Goal: Task Accomplishment & Management: Complete application form

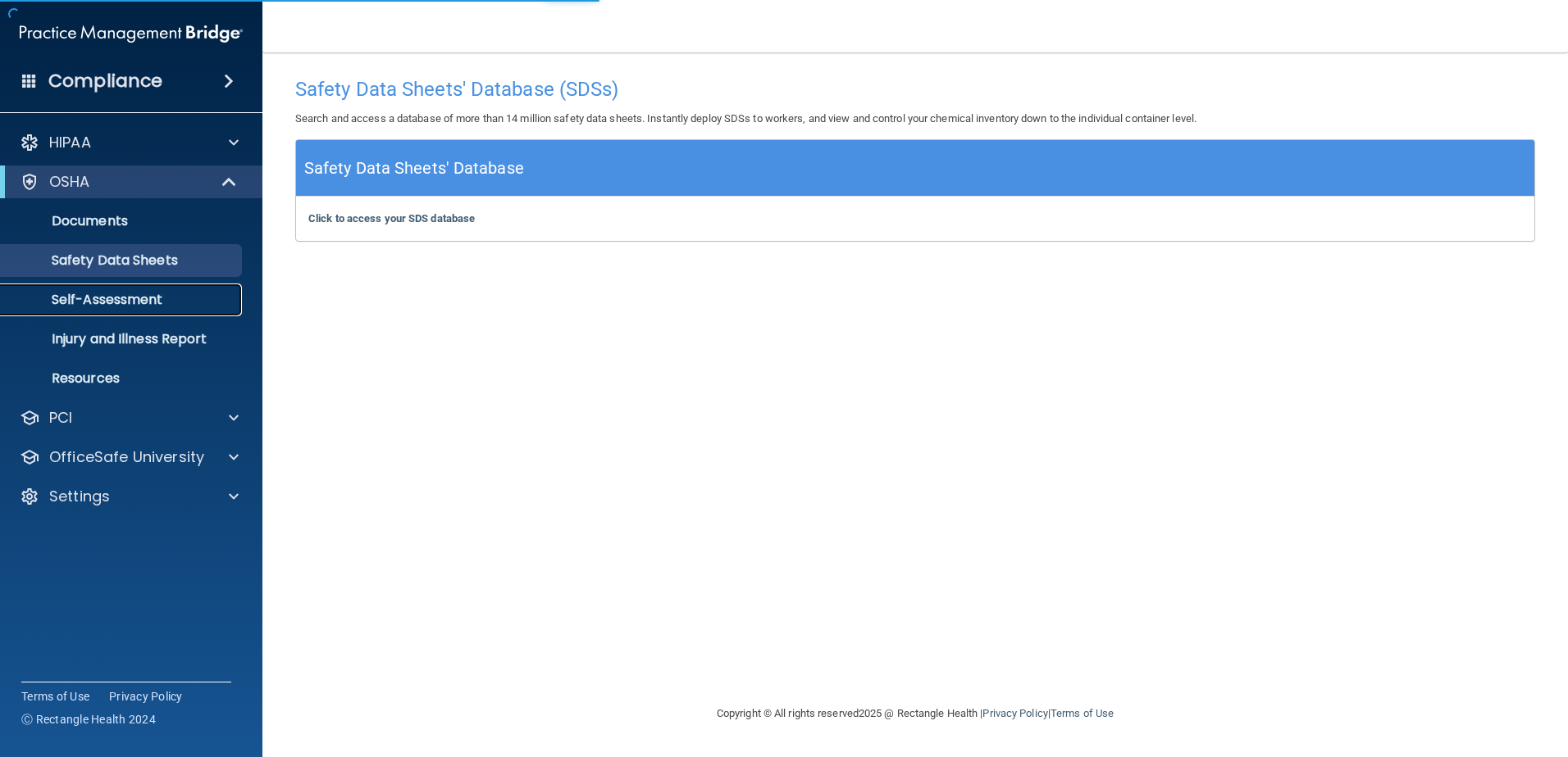
click at [141, 301] on p "Self-Assessment" at bounding box center [122, 300] width 223 height 17
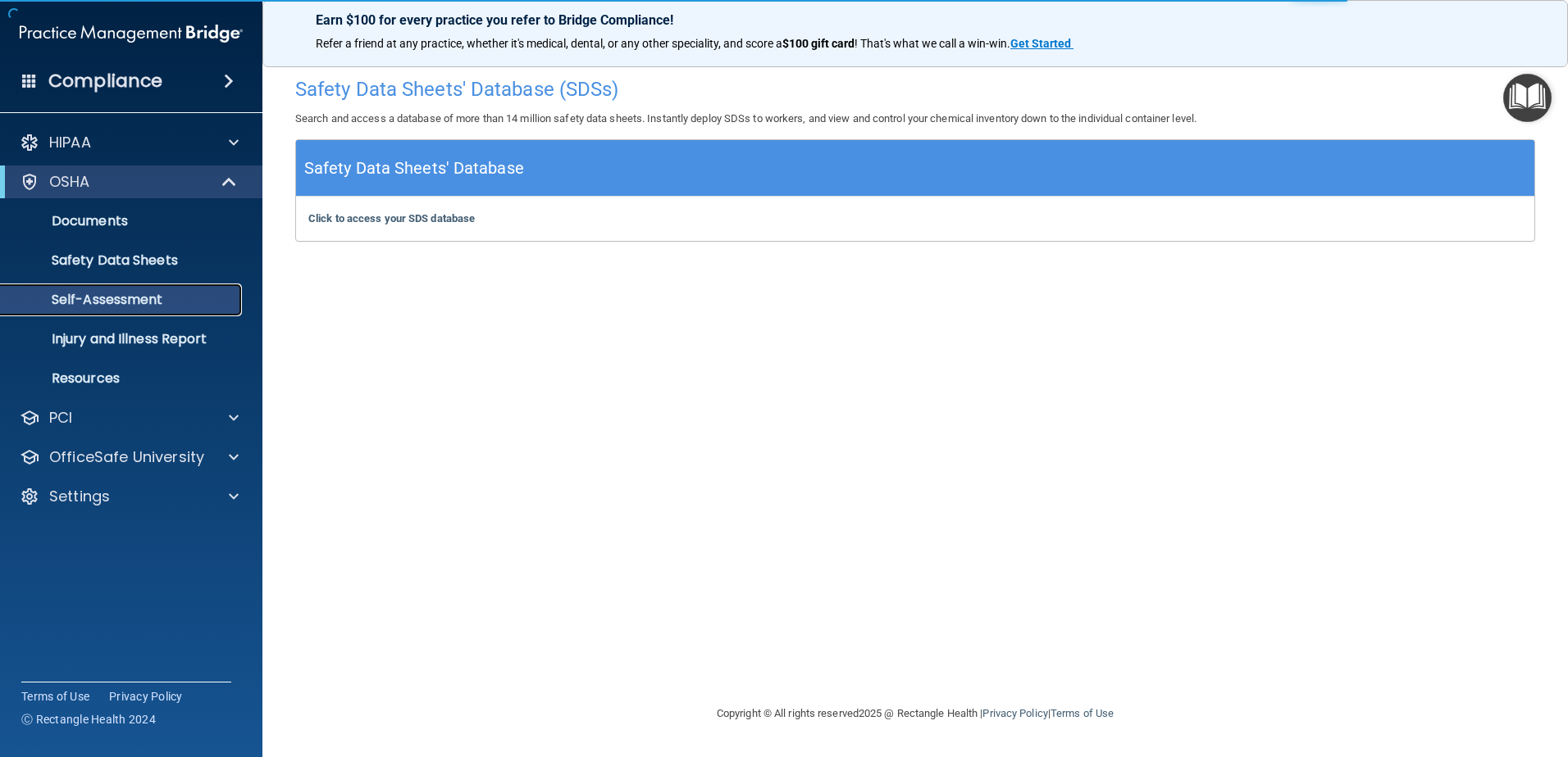
click at [141, 301] on p "Self-Assessment" at bounding box center [122, 300] width 223 height 17
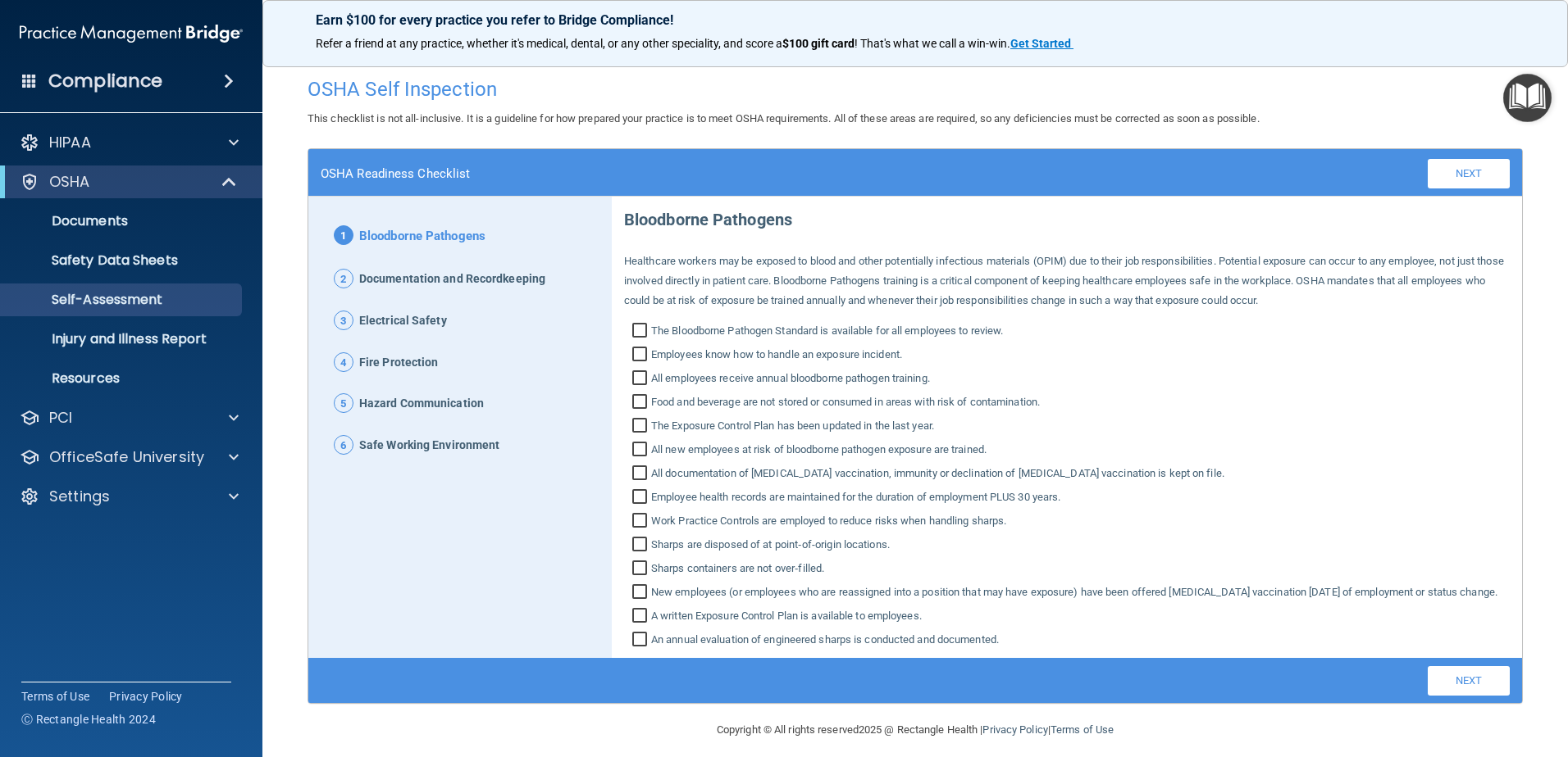
click at [635, 335] on input "The Bloodborne Pathogen Standard is available for all employees to review." at bounding box center [642, 332] width 19 height 17
checkbox input "true"
click at [635, 354] on input "Employees know how to handle an exposure incident." at bounding box center [642, 357] width 19 height 17
checkbox input "true"
click at [635, 378] on input "All employees receive annual bloodborne pathogen training." at bounding box center [642, 380] width 19 height 17
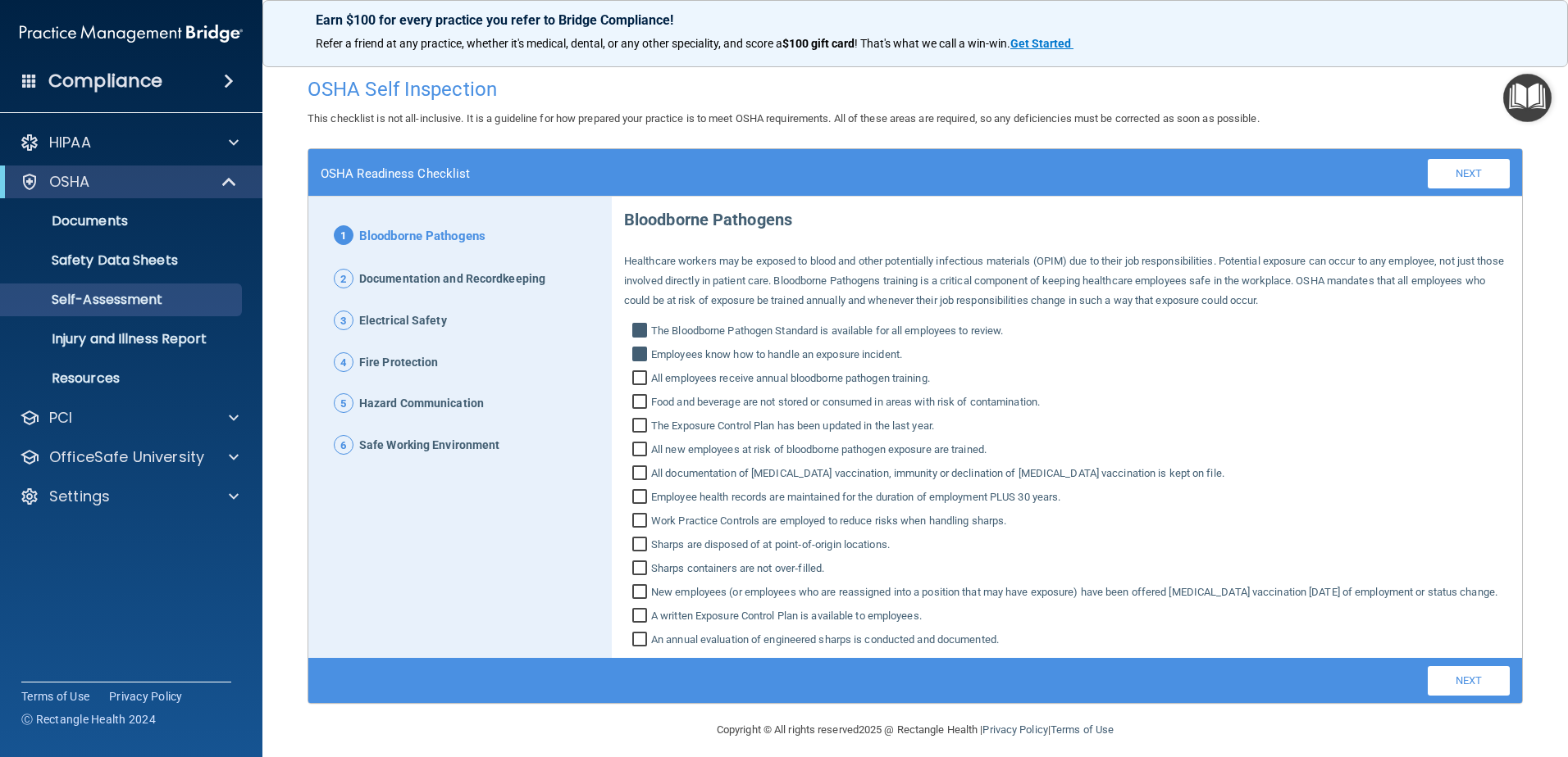
checkbox input "true"
click at [633, 399] on input "Food and beverage are not stored or consumed in areas with risk of contaminatio…" at bounding box center [642, 404] width 19 height 17
checkbox input "true"
click at [635, 426] on input "The Exposure Control Plan has been updated in the last year." at bounding box center [642, 428] width 19 height 17
checkbox input "true"
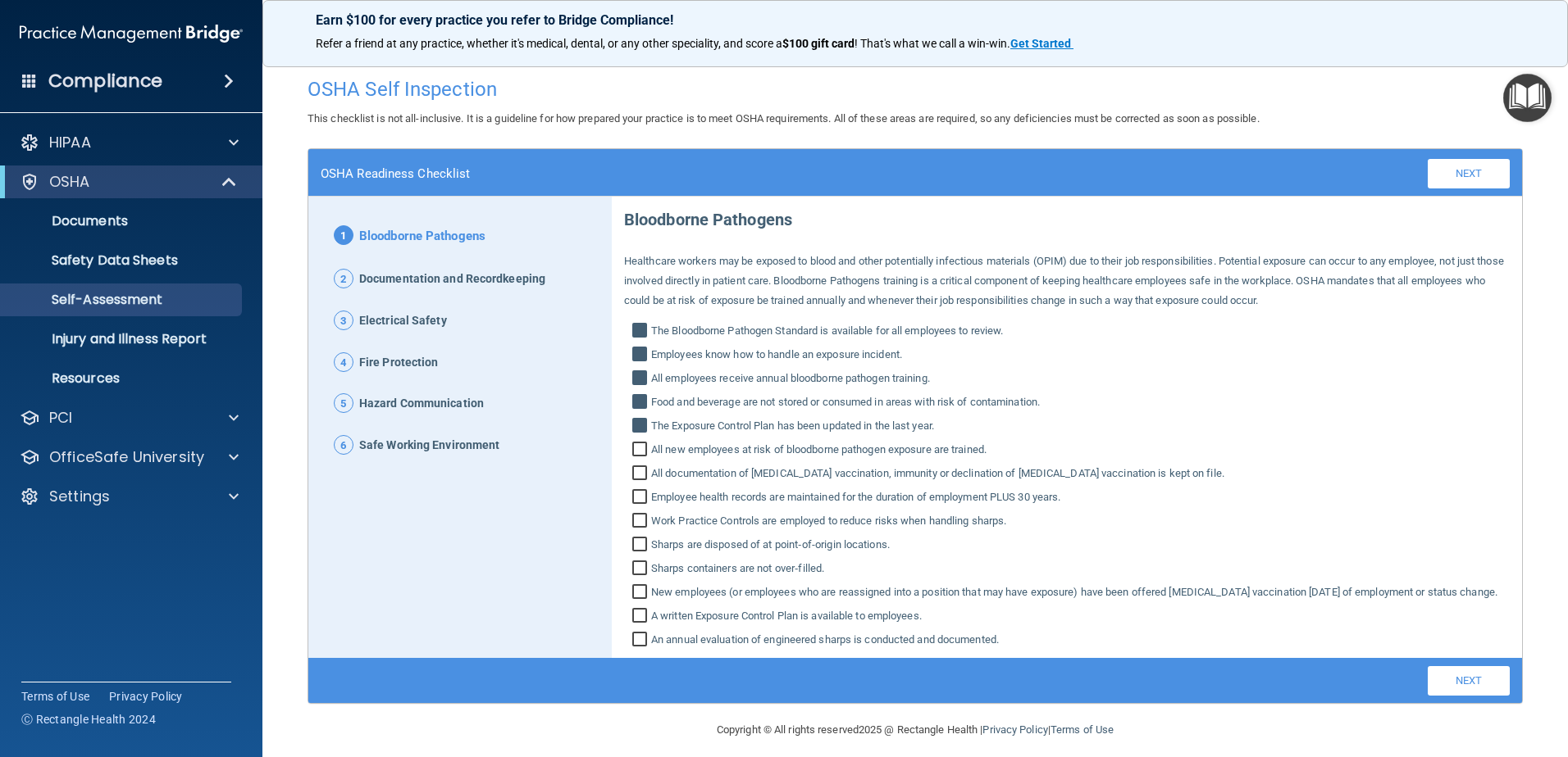
click at [640, 452] on input "All new employees at risk of bloodborne pathogen exposure are trained." at bounding box center [642, 451] width 19 height 17
checkbox input "true"
click at [640, 478] on input "All documentation of [MEDICAL_DATA] vaccination, immunity or declination of [ME…" at bounding box center [642, 475] width 19 height 17
checkbox input "true"
click at [640, 500] on input "Employee health records are maintained for the duration of employment PLUS 30 y…" at bounding box center [642, 499] width 19 height 17
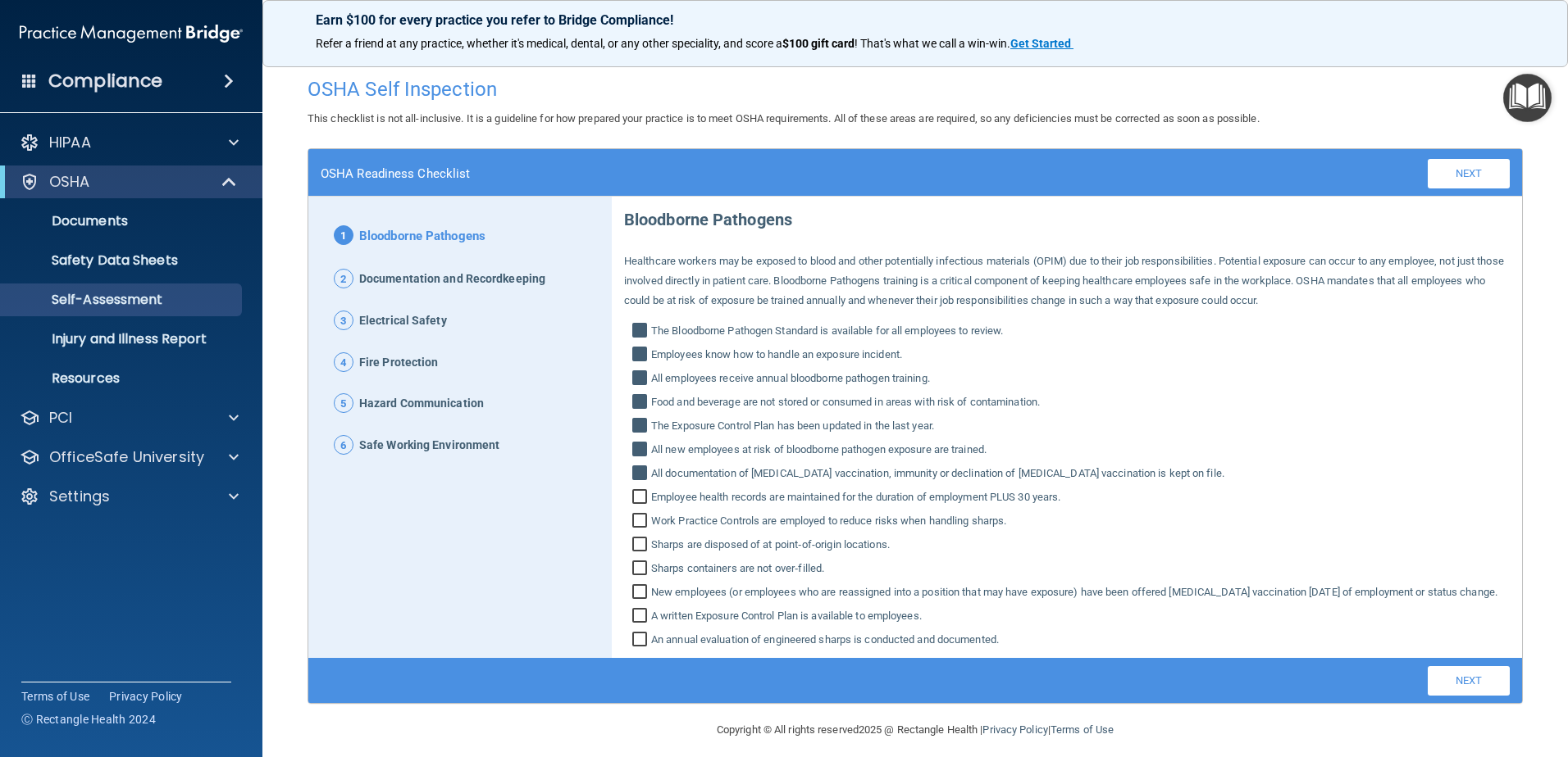
checkbox input "true"
click at [642, 520] on input "Work Practice Controls are employed to reduce risks when handling sharps." at bounding box center [642, 522] width 19 height 17
checkbox input "true"
click at [632, 546] on input "Sharps are disposed of at point‐of‐origin locations." at bounding box center [642, 547] width 19 height 17
checkbox input "true"
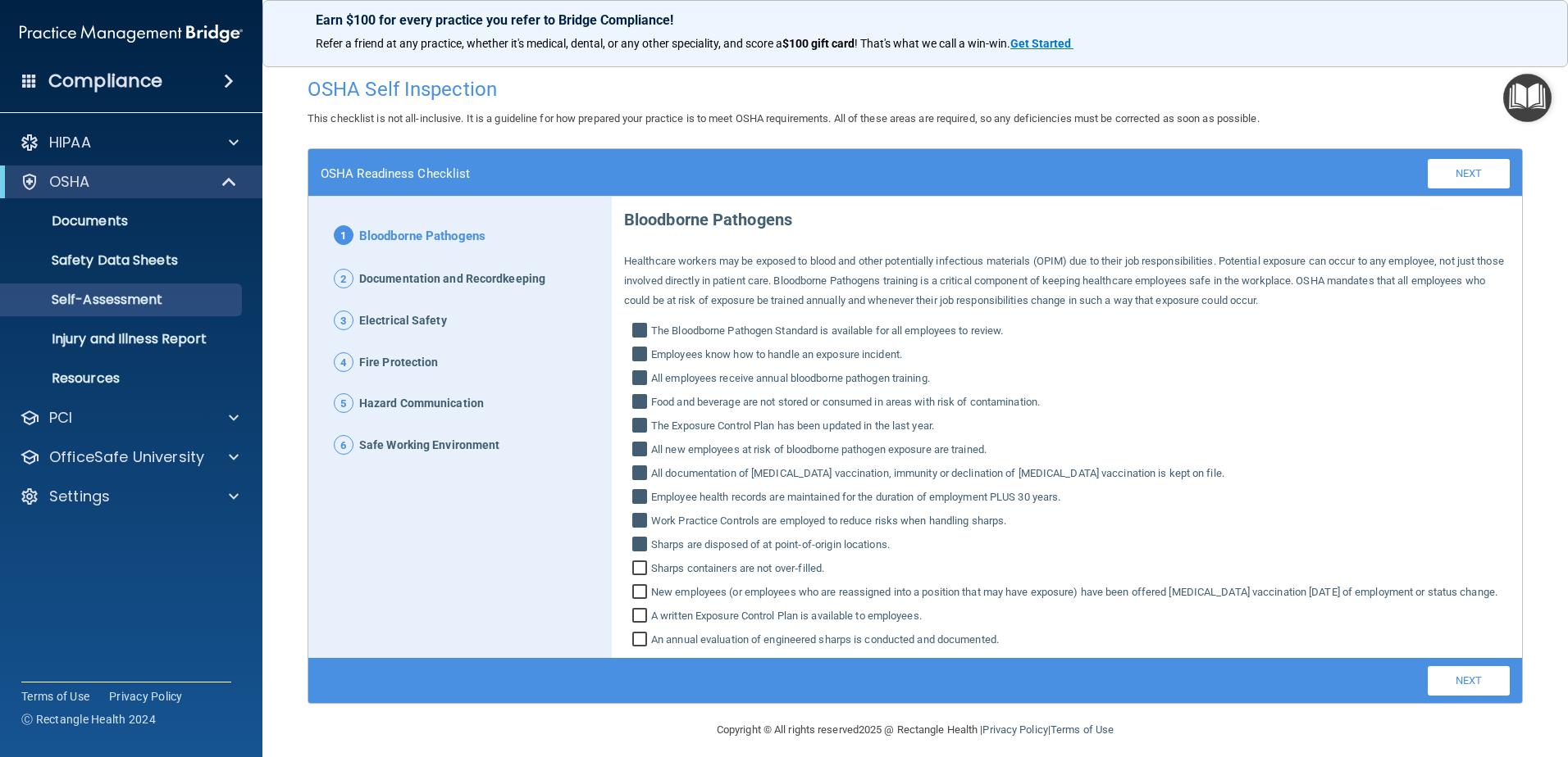
click at [636, 566] on input "Sharps containers are not over‐filled." at bounding box center [642, 570] width 19 height 17
checkbox input "true"
click at [636, 597] on input "New employees (or employees who are reassigned into a position that may have ex…" at bounding box center [642, 594] width 19 height 17
checkbox input "true"
click at [634, 626] on input "A written Exposure Control Plan is available to employees." at bounding box center [642, 618] width 19 height 17
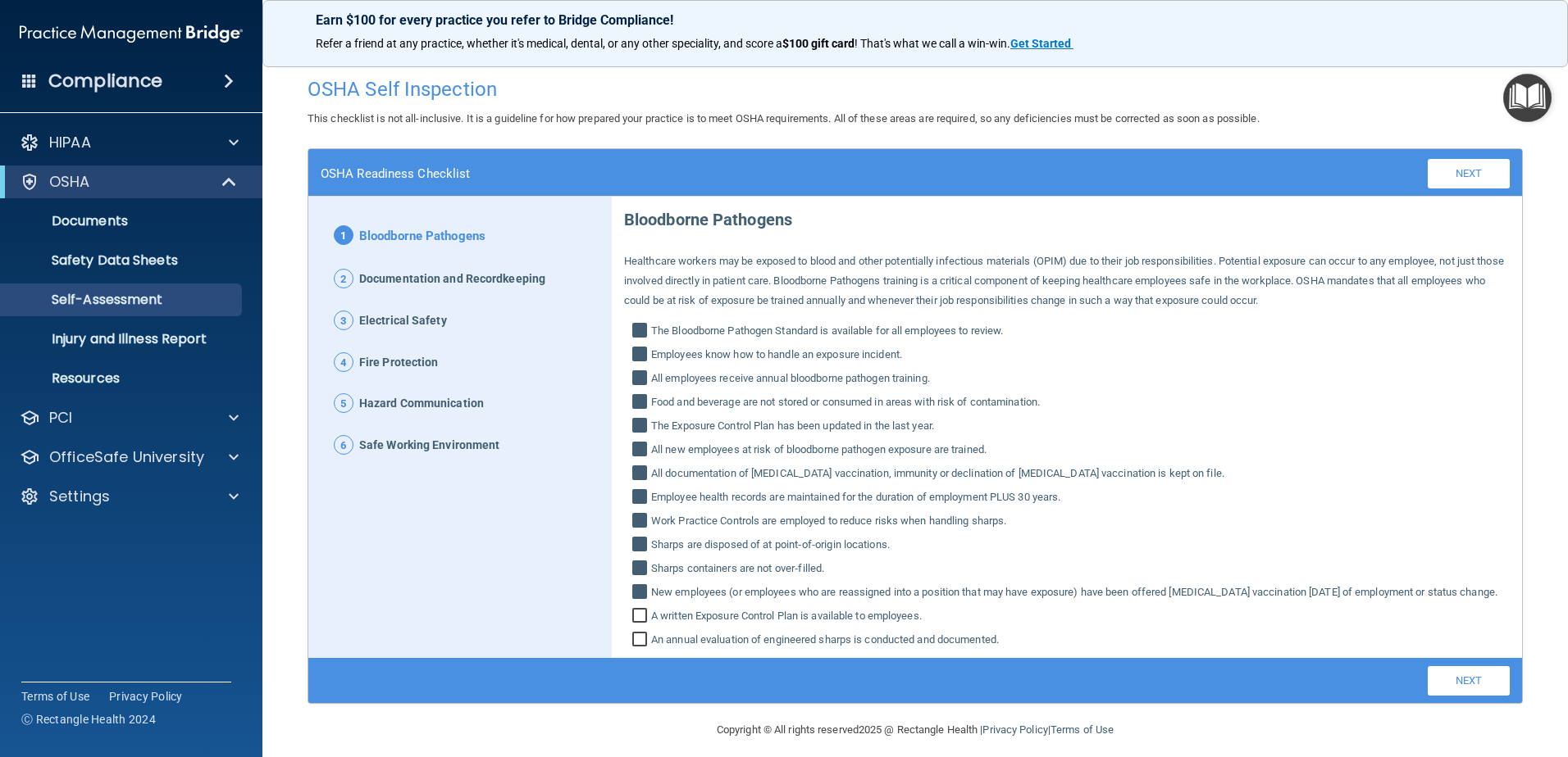
checkbox input "true"
click at [642, 650] on input "An annual evaluation of engineered sharps is conducted and documented." at bounding box center [642, 641] width 19 height 17
checkbox input "true"
click at [1437, 692] on link "Next" at bounding box center [1469, 682] width 82 height 30
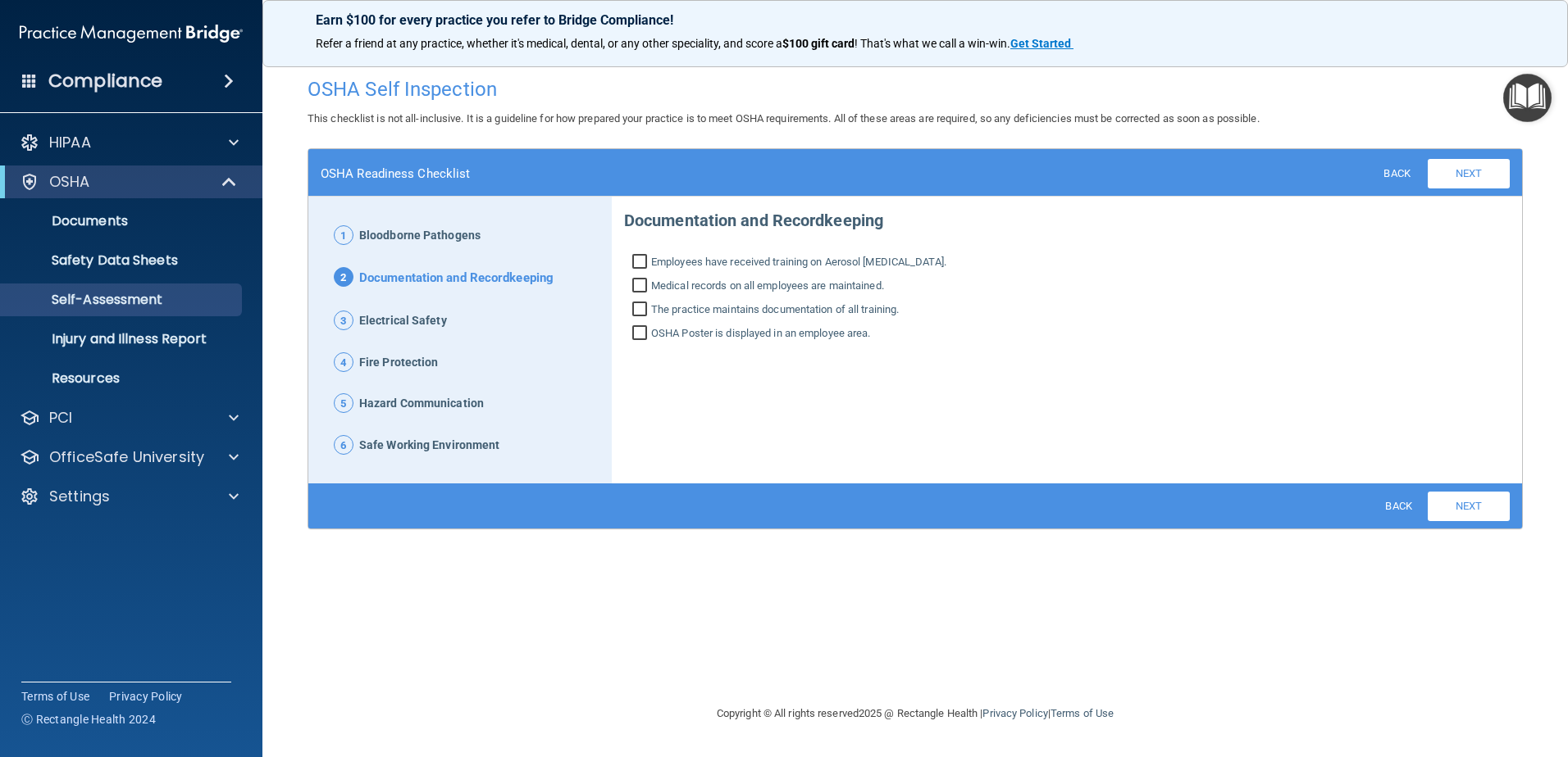
click at [639, 290] on input "Medical records on all employees are maintained." at bounding box center [642, 287] width 19 height 17
checkbox input "true"
click at [642, 311] on input "The practice maintains documentation of all training." at bounding box center [642, 311] width 19 height 17
checkbox input "true"
click at [645, 331] on input "OSHA Poster is displayed in an employee area." at bounding box center [642, 335] width 19 height 17
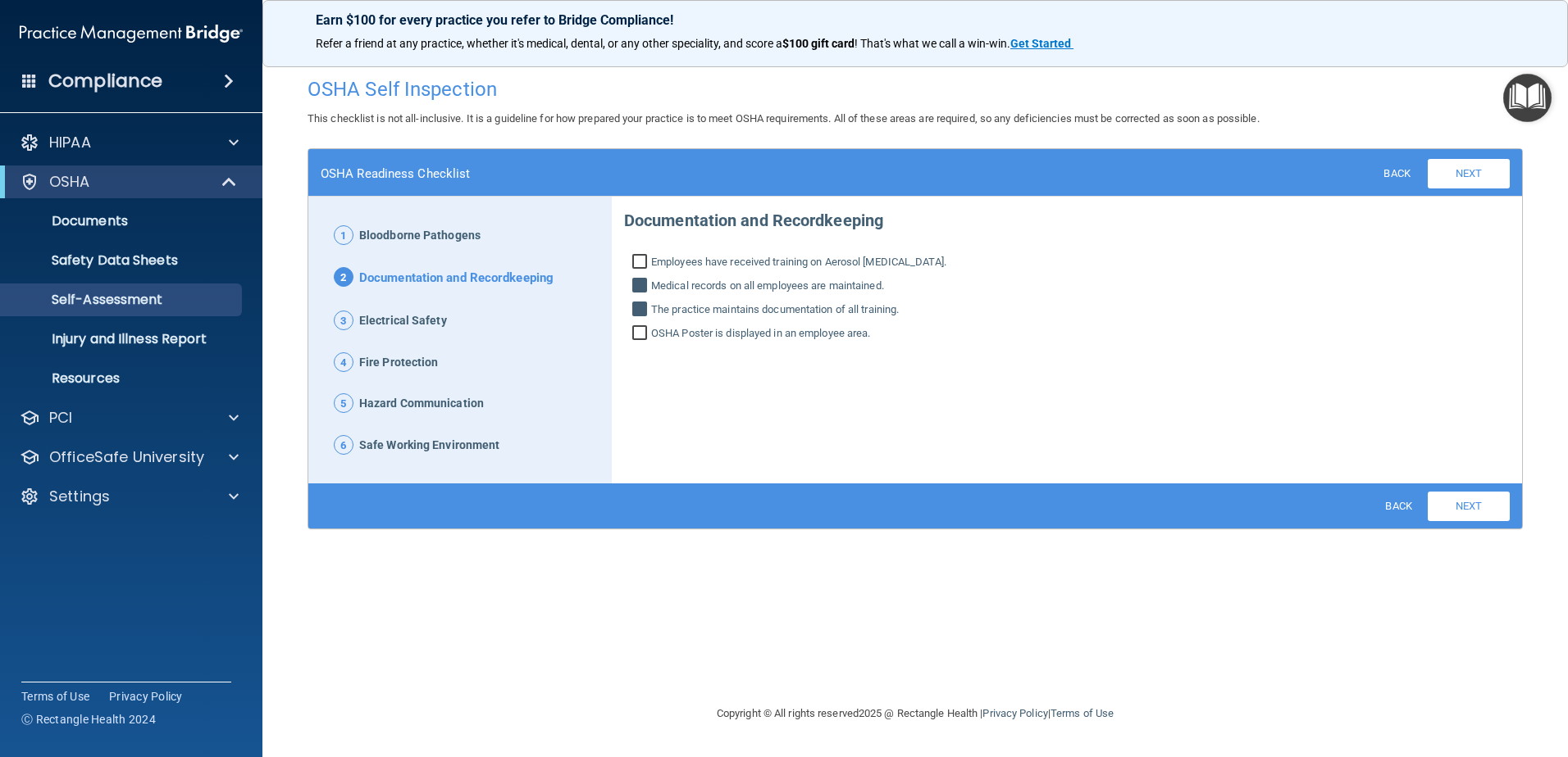
checkbox input "true"
click at [644, 262] on input "Employees have received training on Aerosol [MEDICAL_DATA]." at bounding box center [642, 264] width 19 height 17
checkbox input "true"
click at [1472, 493] on link "Next" at bounding box center [1469, 506] width 82 height 30
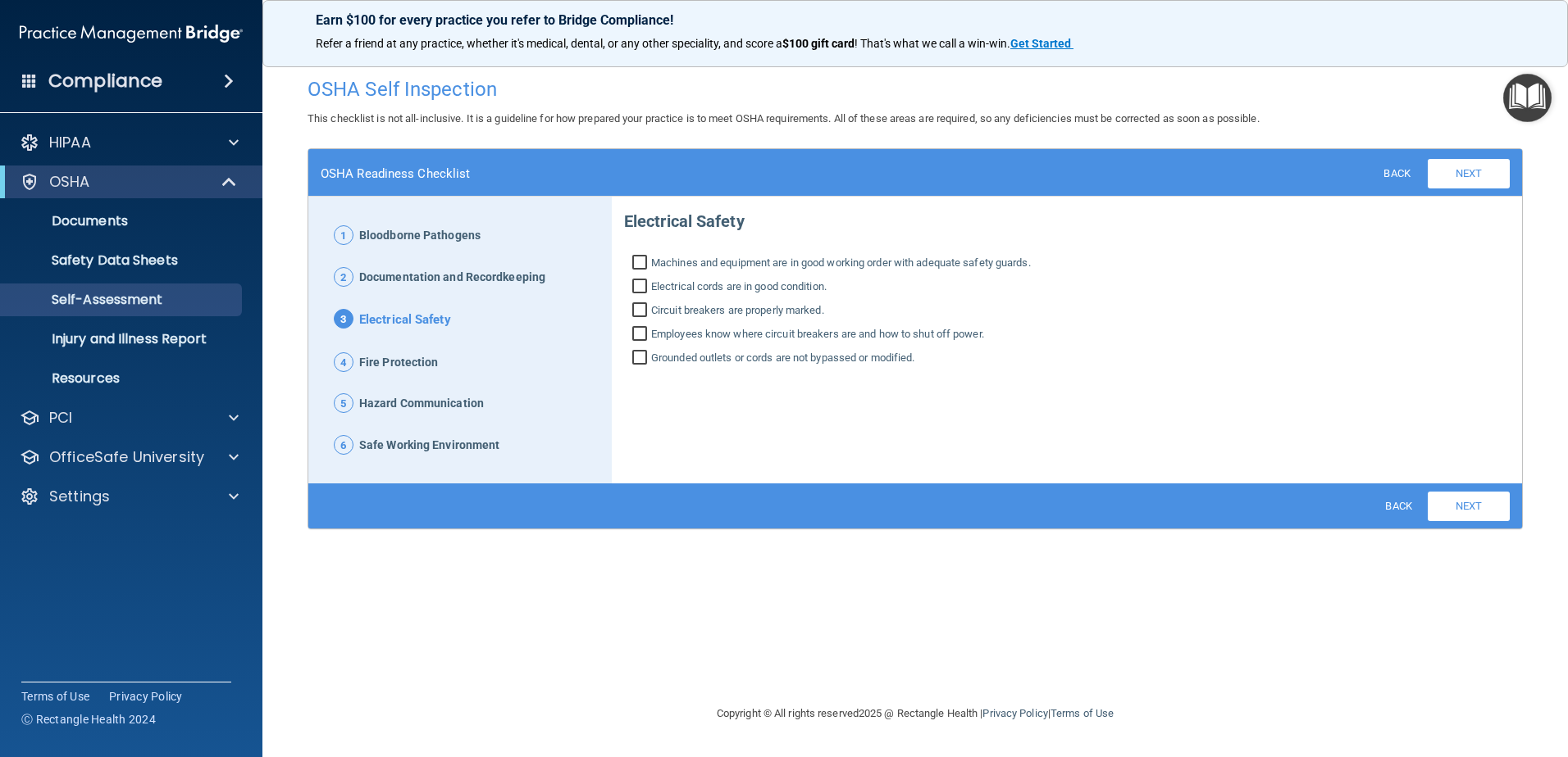
click at [642, 264] on input "Machines and equipment are in good working order with adequate safety guards." at bounding box center [642, 265] width 19 height 17
checkbox input "true"
click at [639, 286] on input "Electrical cords are in good condition." at bounding box center [642, 288] width 19 height 17
click at [642, 294] on input "Electrical cords are in good condition." at bounding box center [642, 288] width 19 height 17
checkbox input "false"
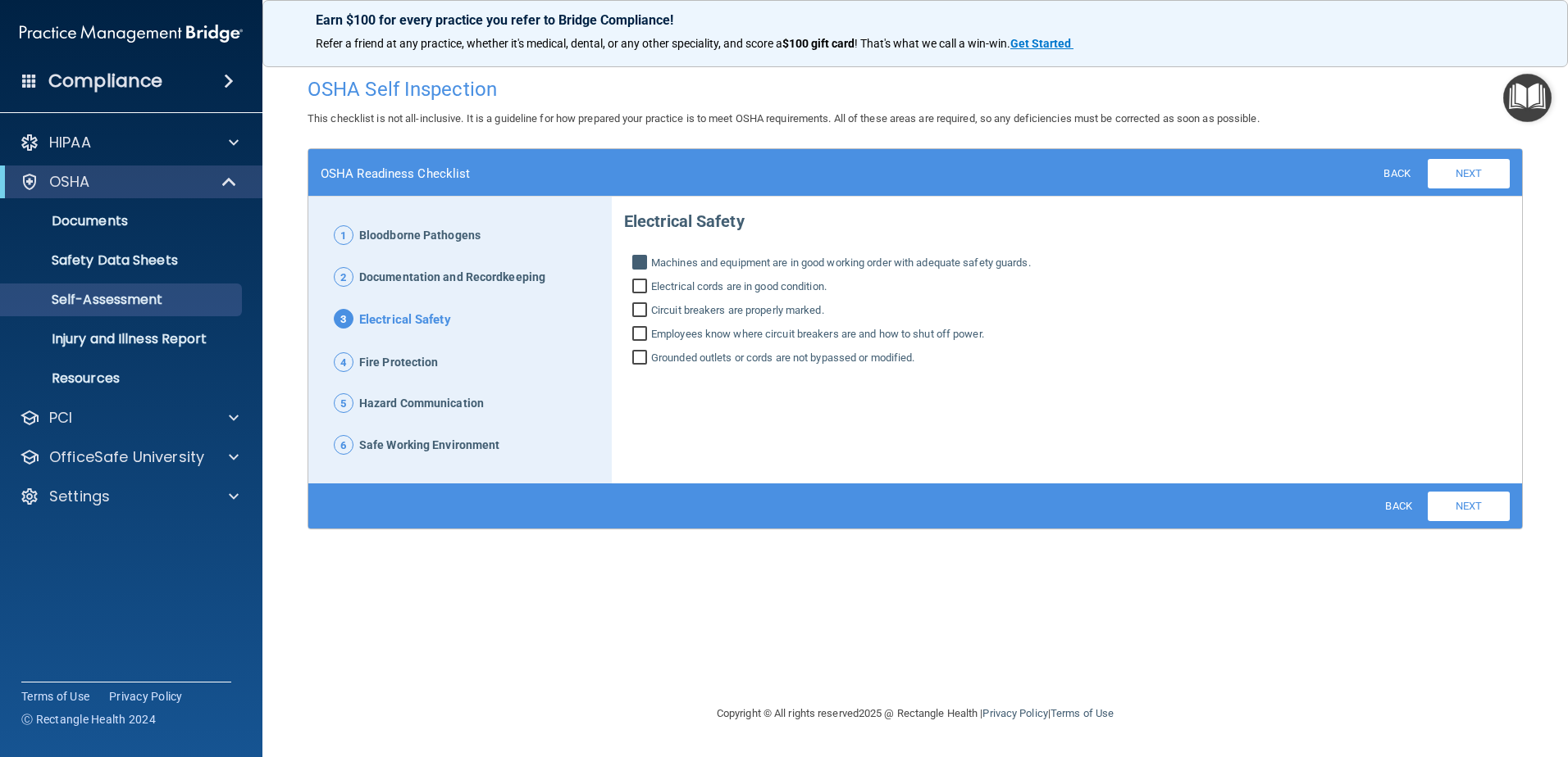
click at [642, 268] on input "Machines and equipment are in good working order with adequate safety guards." at bounding box center [642, 265] width 19 height 17
checkbox input "false"
click at [405, 369] on span "Fire Protection" at bounding box center [399, 363] width 80 height 21
click at [1483, 492] on link "Next" at bounding box center [1469, 506] width 82 height 30
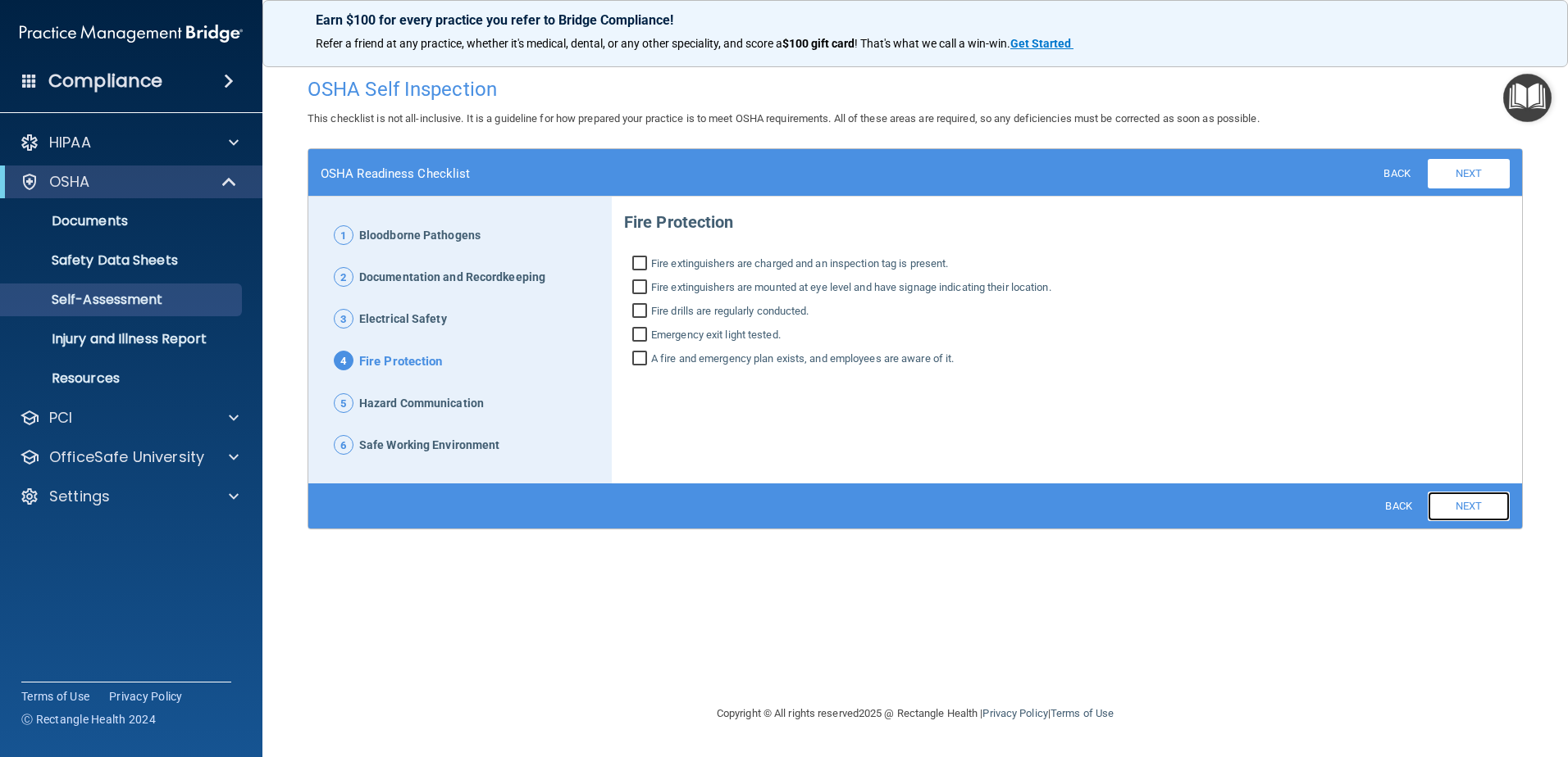
click at [1486, 512] on link "Next" at bounding box center [1469, 506] width 82 height 30
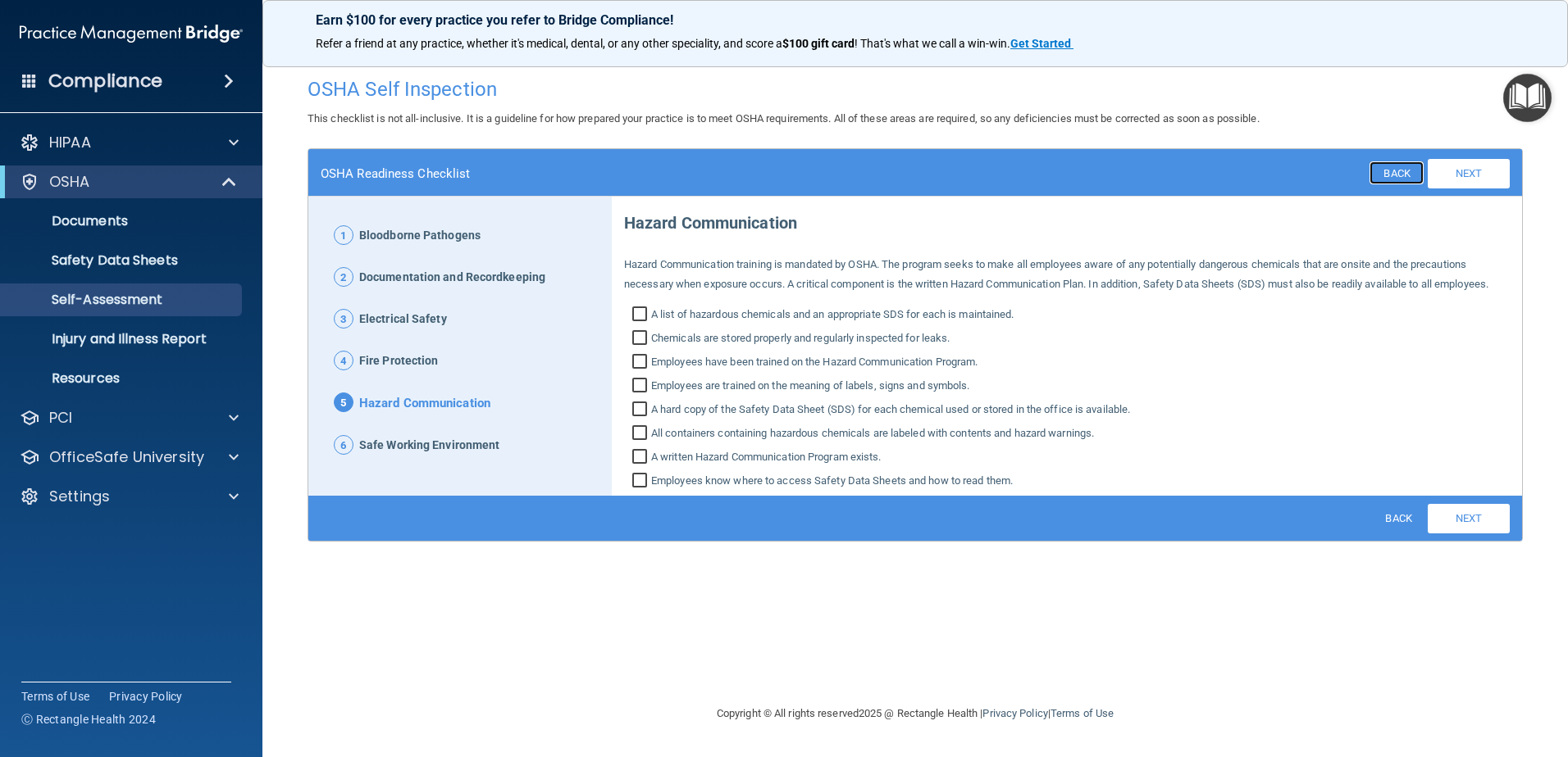
click at [1380, 169] on link "Back" at bounding box center [1395, 173] width 53 height 23
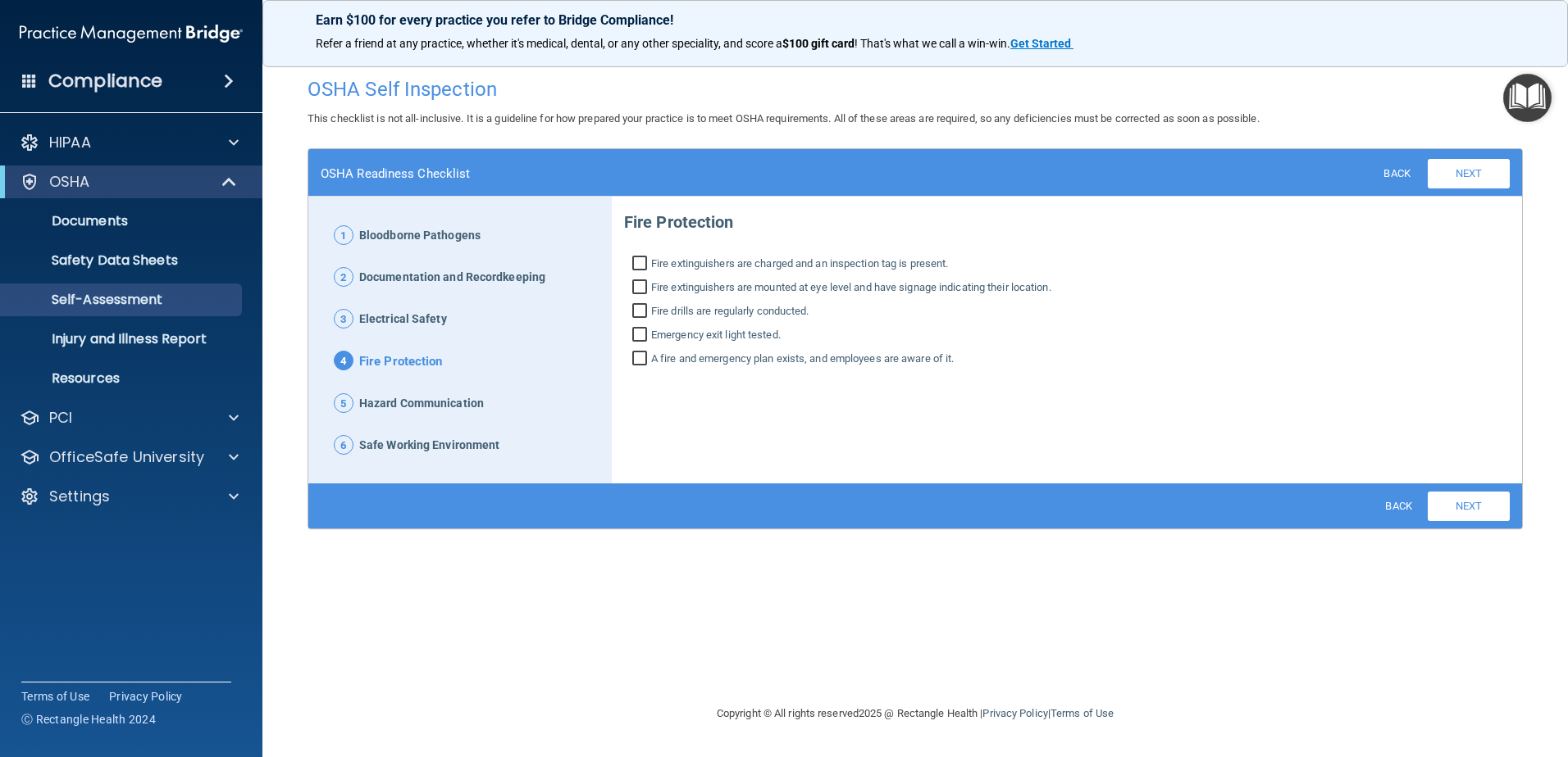
click at [642, 268] on input "Fire extinguishers are charged and an inspection tag is present." at bounding box center [642, 265] width 19 height 17
checkbox input "true"
click at [644, 359] on input "A fire and emergency plan exists, and employees are aware of it." at bounding box center [642, 360] width 19 height 17
checkbox input "true"
click at [637, 336] on input "Emergency exit light tested." at bounding box center [642, 336] width 19 height 17
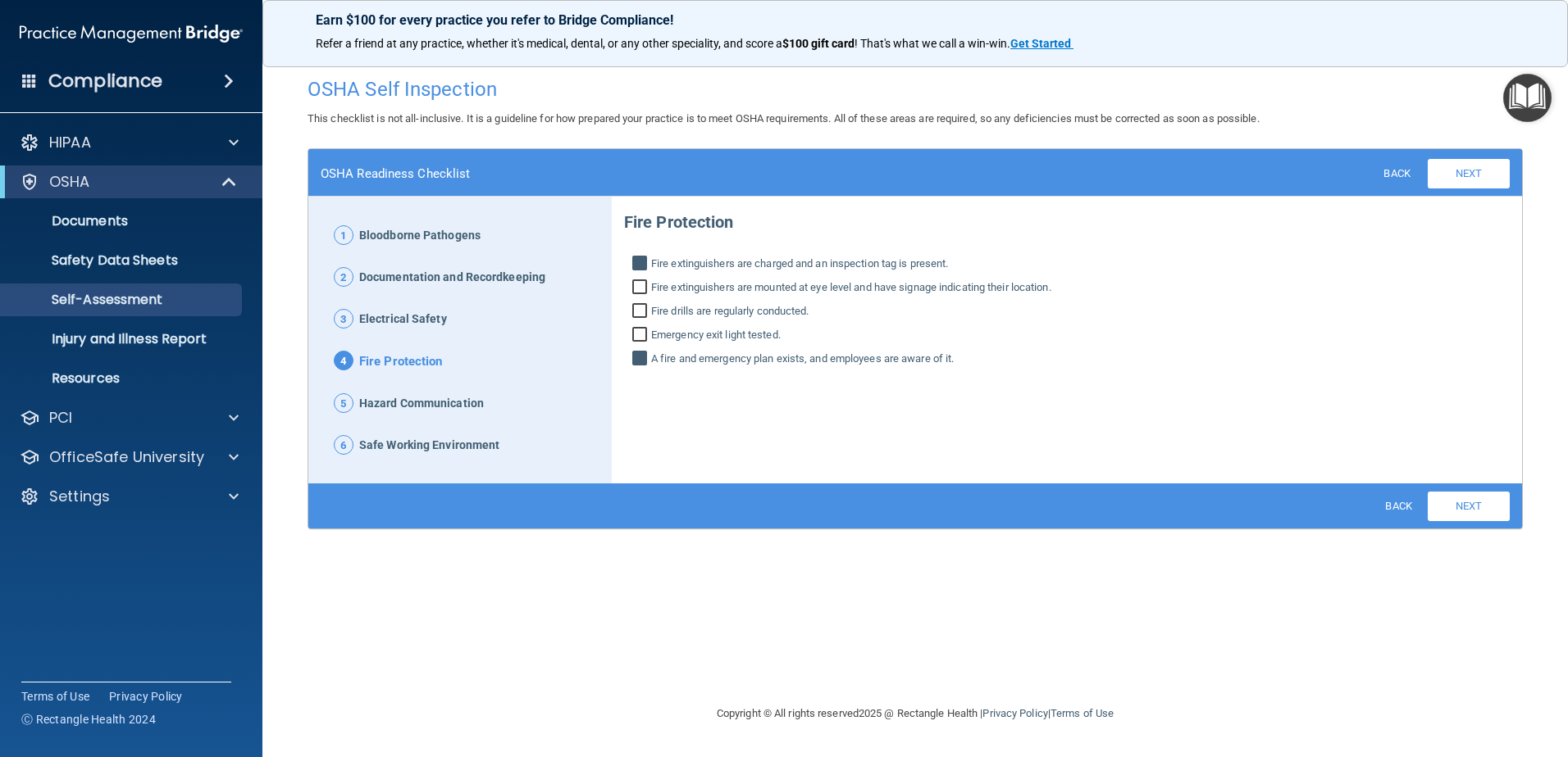
checkbox input "true"
click at [647, 318] on input "Fire drills are regularly conducted." at bounding box center [642, 313] width 19 height 17
checkbox input "true"
click at [640, 295] on input "Fire extinguishers are mounted at eye level and have signage indicating their l…" at bounding box center [642, 289] width 19 height 17
checkbox input "true"
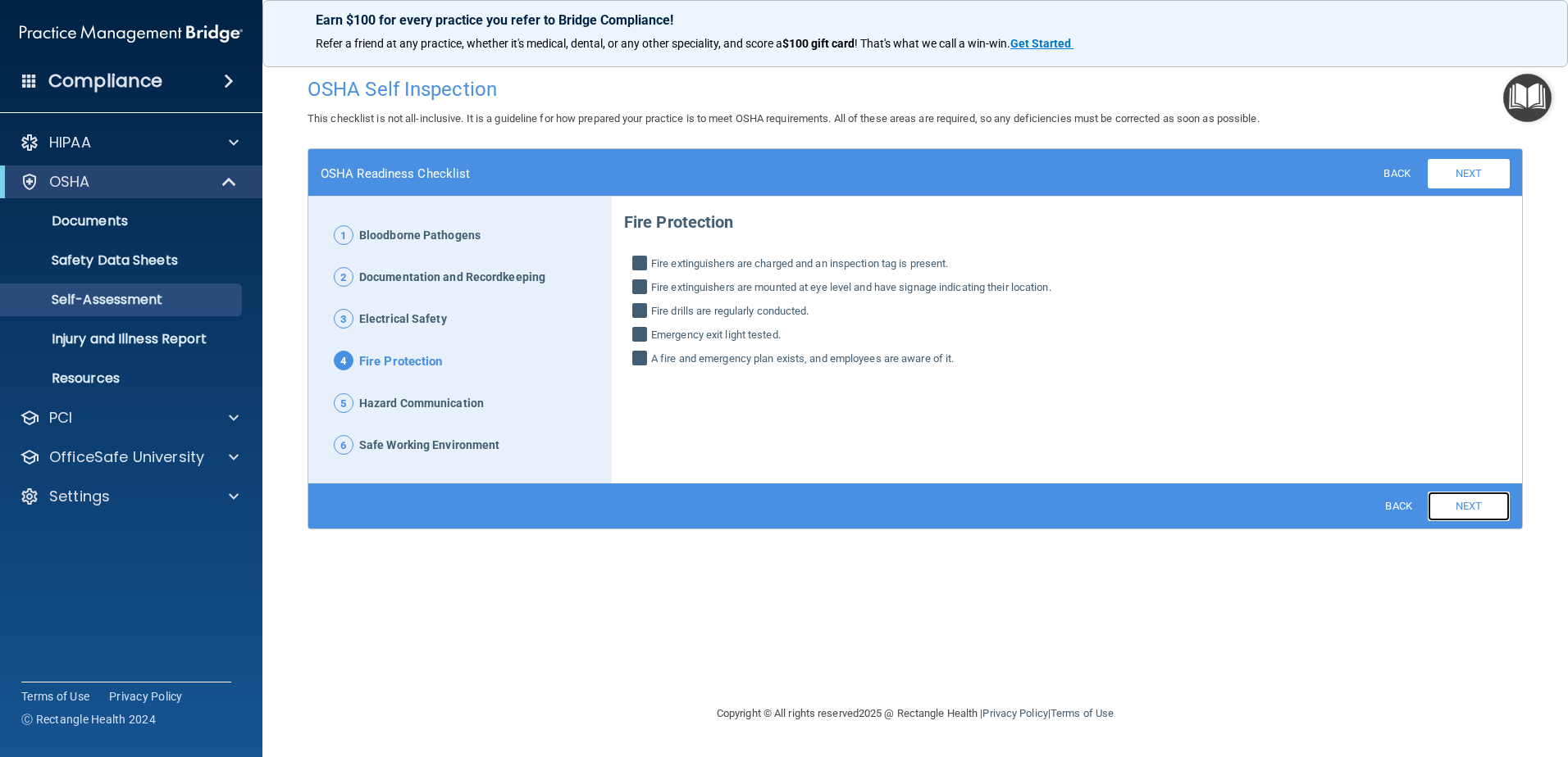
click at [1453, 506] on link "Next" at bounding box center [1469, 506] width 82 height 30
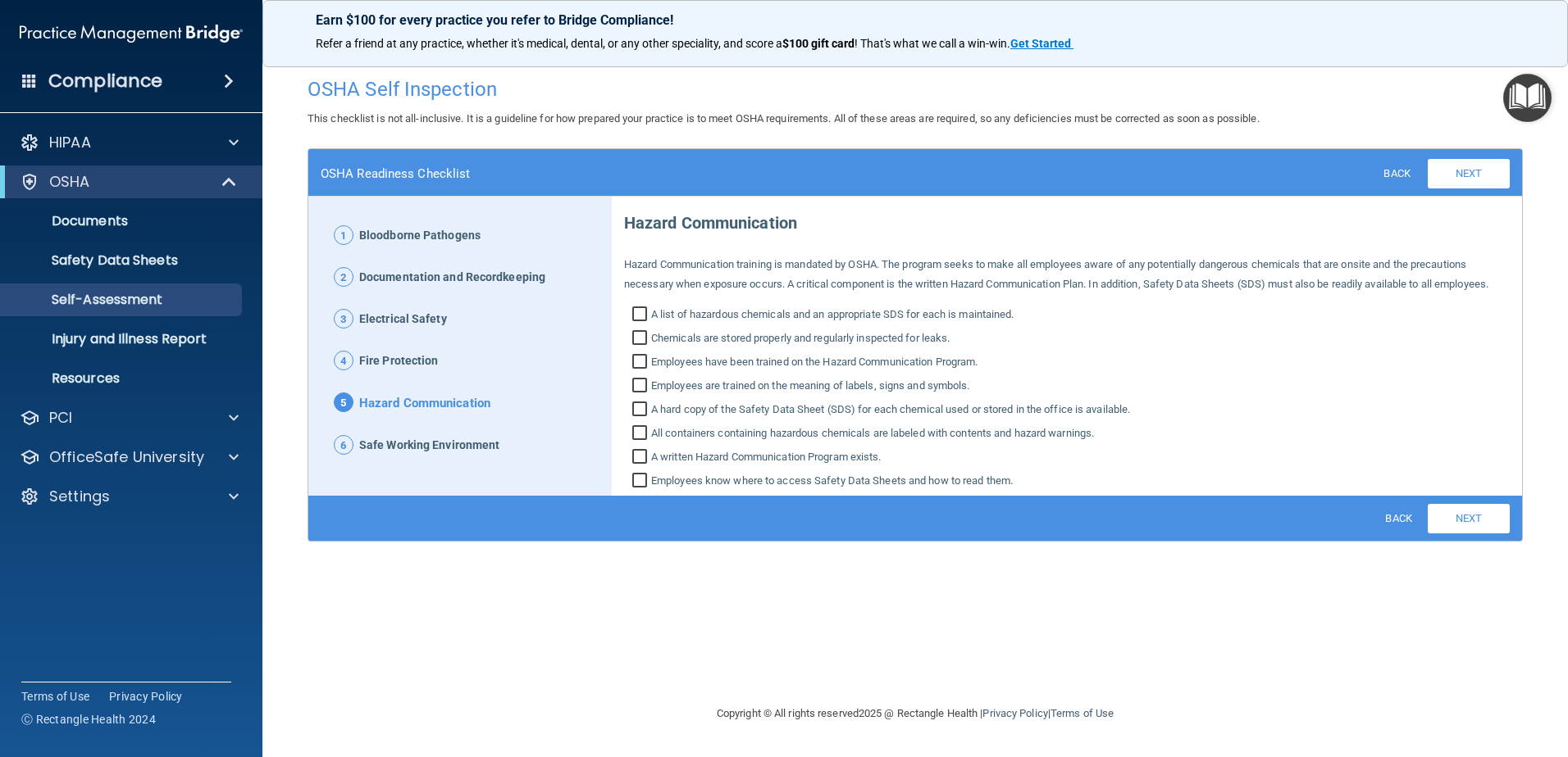
click at [643, 312] on input "A list of hazardous chemicals and an appropriate SDS for each is maintained." at bounding box center [642, 316] width 19 height 17
checkbox input "true"
click at [645, 339] on input "Chemicals are stored properly and regularly inspected for leaks." at bounding box center [642, 340] width 19 height 17
checkbox input "true"
click at [639, 409] on input "A hard copy of the Safety Data Sheet (SDS) for each chemical used or stored in …" at bounding box center [642, 411] width 19 height 17
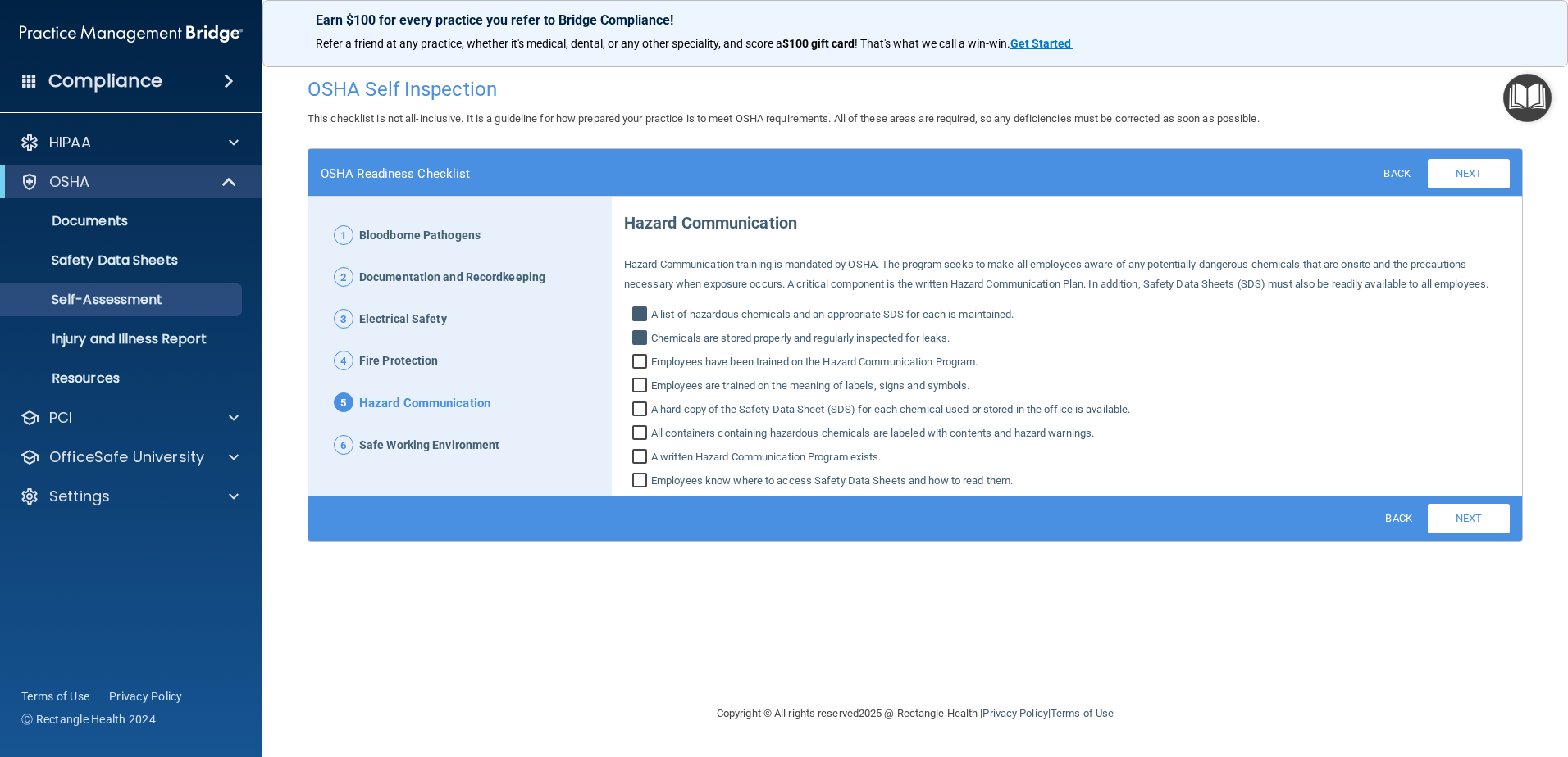
checkbox input "true"
click at [640, 432] on input "All containers containing hazardous chemicals are labeled with contents and haz…" at bounding box center [642, 435] width 19 height 17
checkbox input "true"
click at [639, 458] on input "A written Hazard Communication Program exists." at bounding box center [642, 459] width 19 height 17
checkbox input "true"
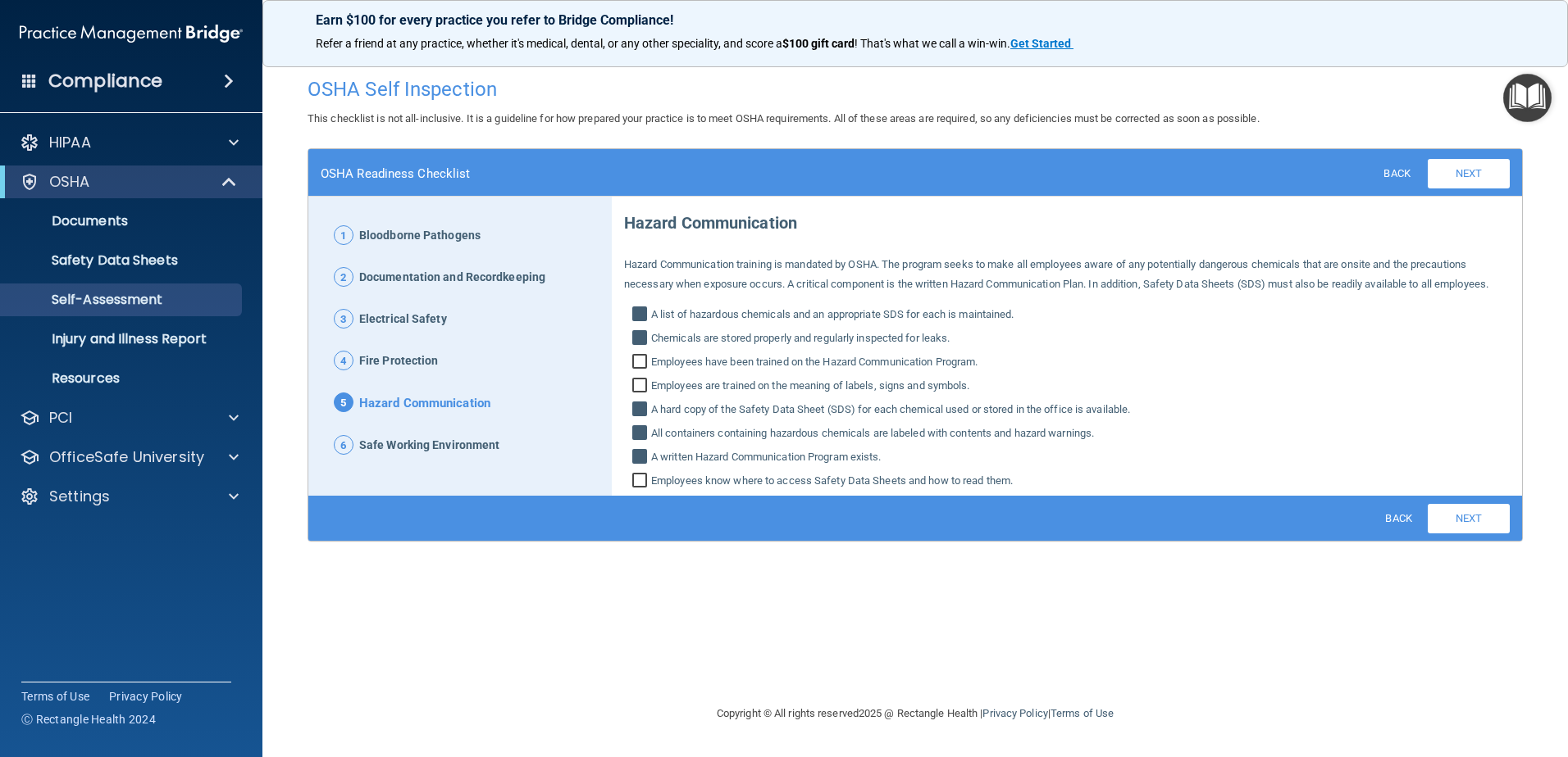
click at [639, 477] on input "Employees know where to access Safety Data Sheets and how to read them." at bounding box center [642, 483] width 19 height 17
checkbox input "true"
click at [1456, 540] on div "Back Next Download PDF" at bounding box center [915, 518] width 1214 height 45
click at [1468, 532] on link "Next" at bounding box center [1469, 519] width 82 height 30
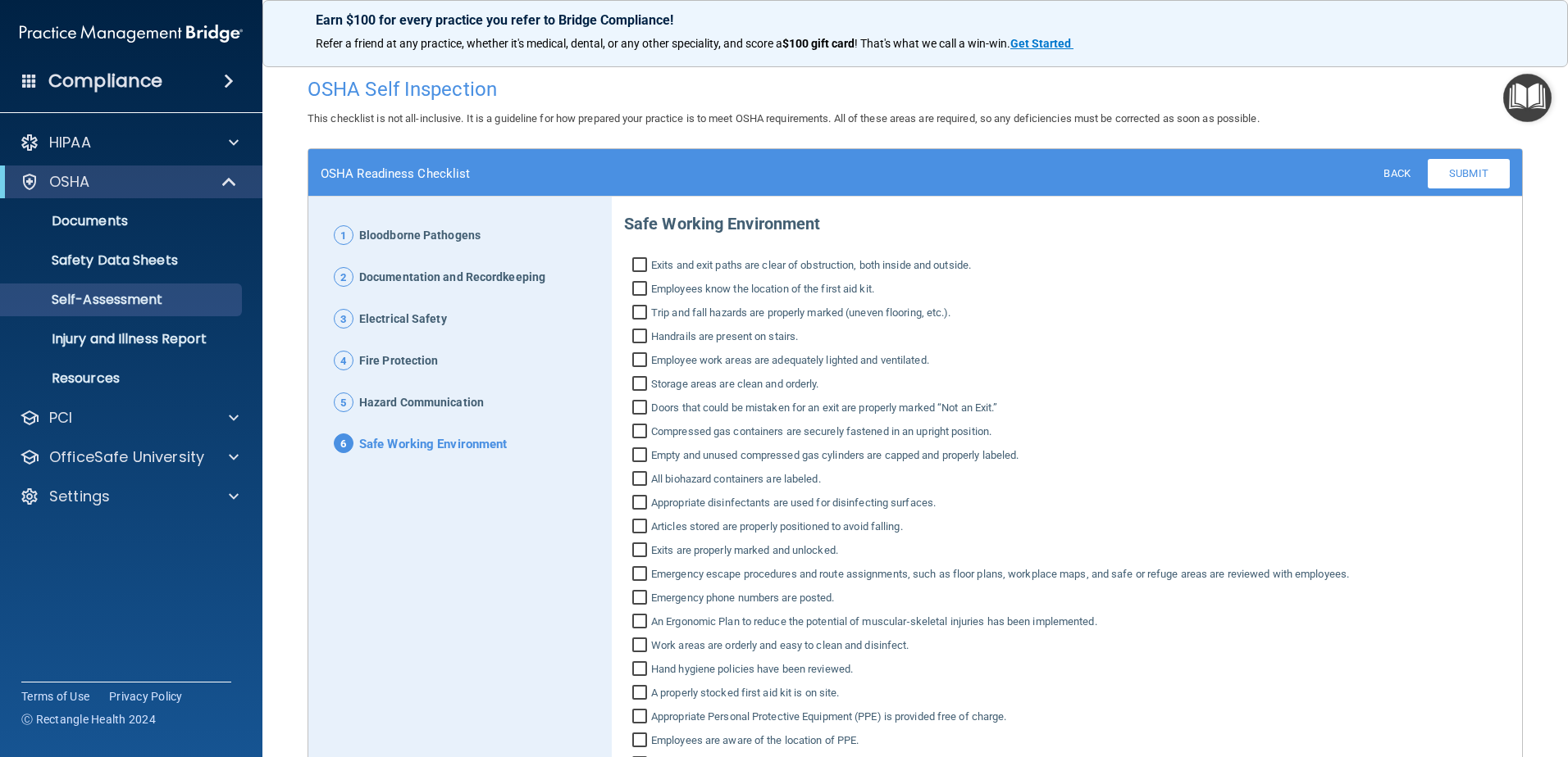
click at [635, 354] on input "Employee work areas are adequately lighted and ventilated." at bounding box center [642, 362] width 19 height 17
checkbox input "true"
click at [638, 334] on input "Handrails are present on stairs." at bounding box center [642, 338] width 19 height 17
checkbox input "true"
click at [639, 313] on input "Trip and fall hazards are properly marked (uneven flooring, etc.)." at bounding box center [642, 315] width 19 height 17
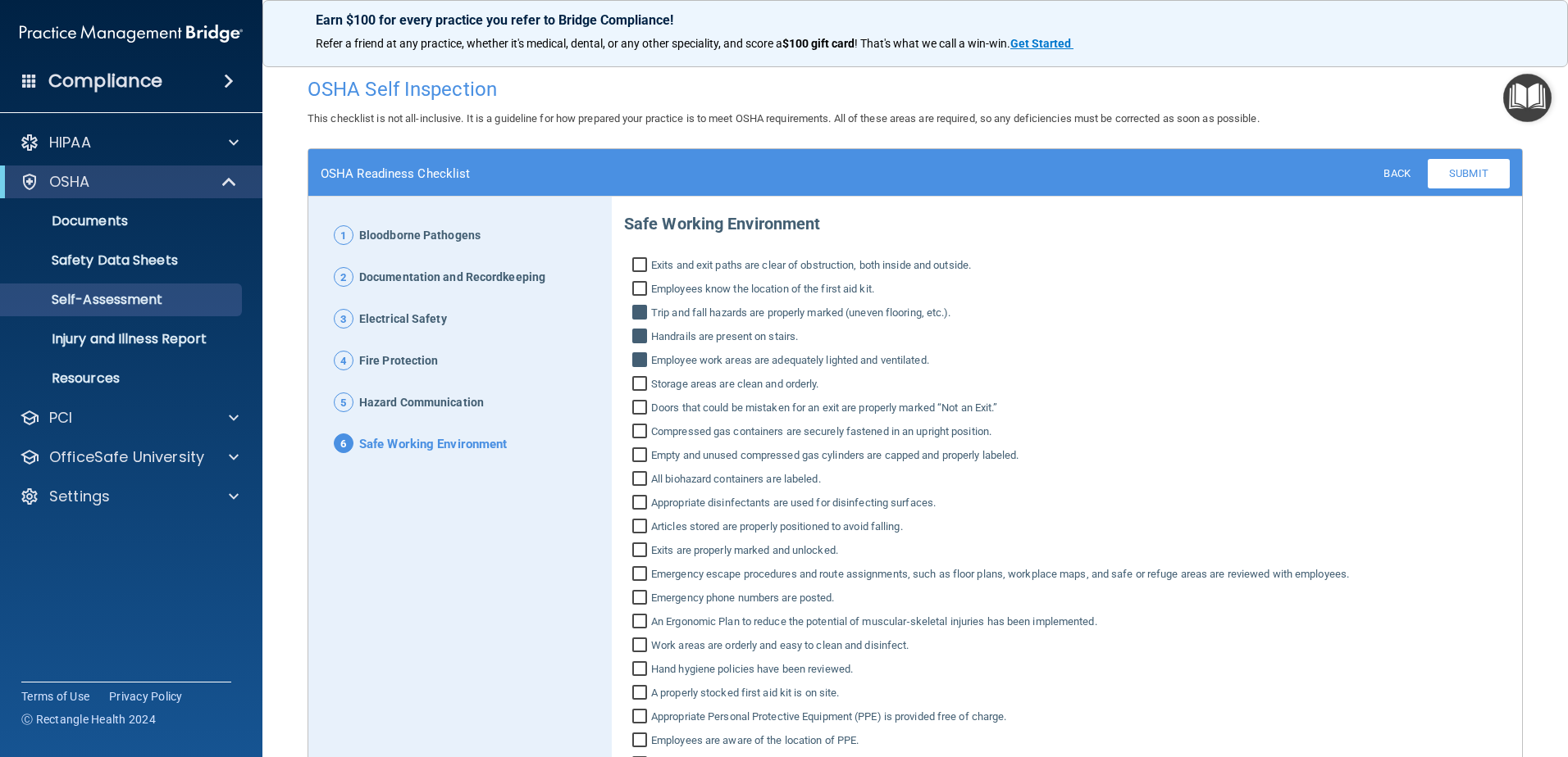
click at [639, 313] on input "Trip and fall hazards are properly marked (uneven flooring, etc.)." at bounding box center [642, 315] width 19 height 17
checkbox input "false"
click at [635, 284] on input "Employees know the location of the first aid kit." at bounding box center [642, 291] width 19 height 17
checkbox input "true"
click at [641, 267] on input "Exits and exit paths are clear of obstruction, both inside and outside." at bounding box center [642, 267] width 19 height 17
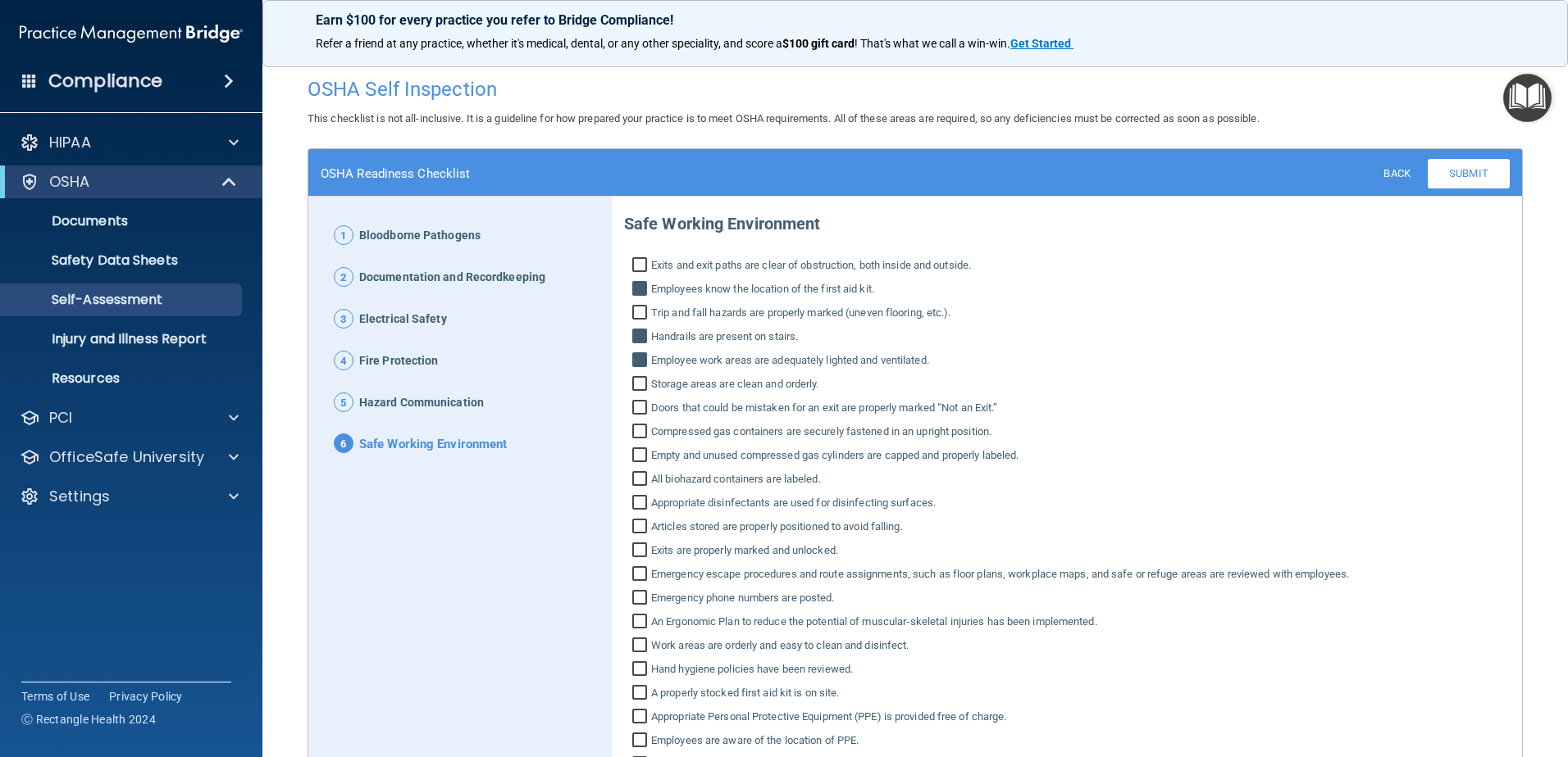
checkbox input "true"
click at [640, 311] on input "Trip and fall hazards are properly marked (uneven flooring, etc.)." at bounding box center [642, 315] width 19 height 17
checkbox input "true"
click at [634, 387] on input "Storage areas are clean and orderly." at bounding box center [642, 386] width 19 height 17
checkbox input "true"
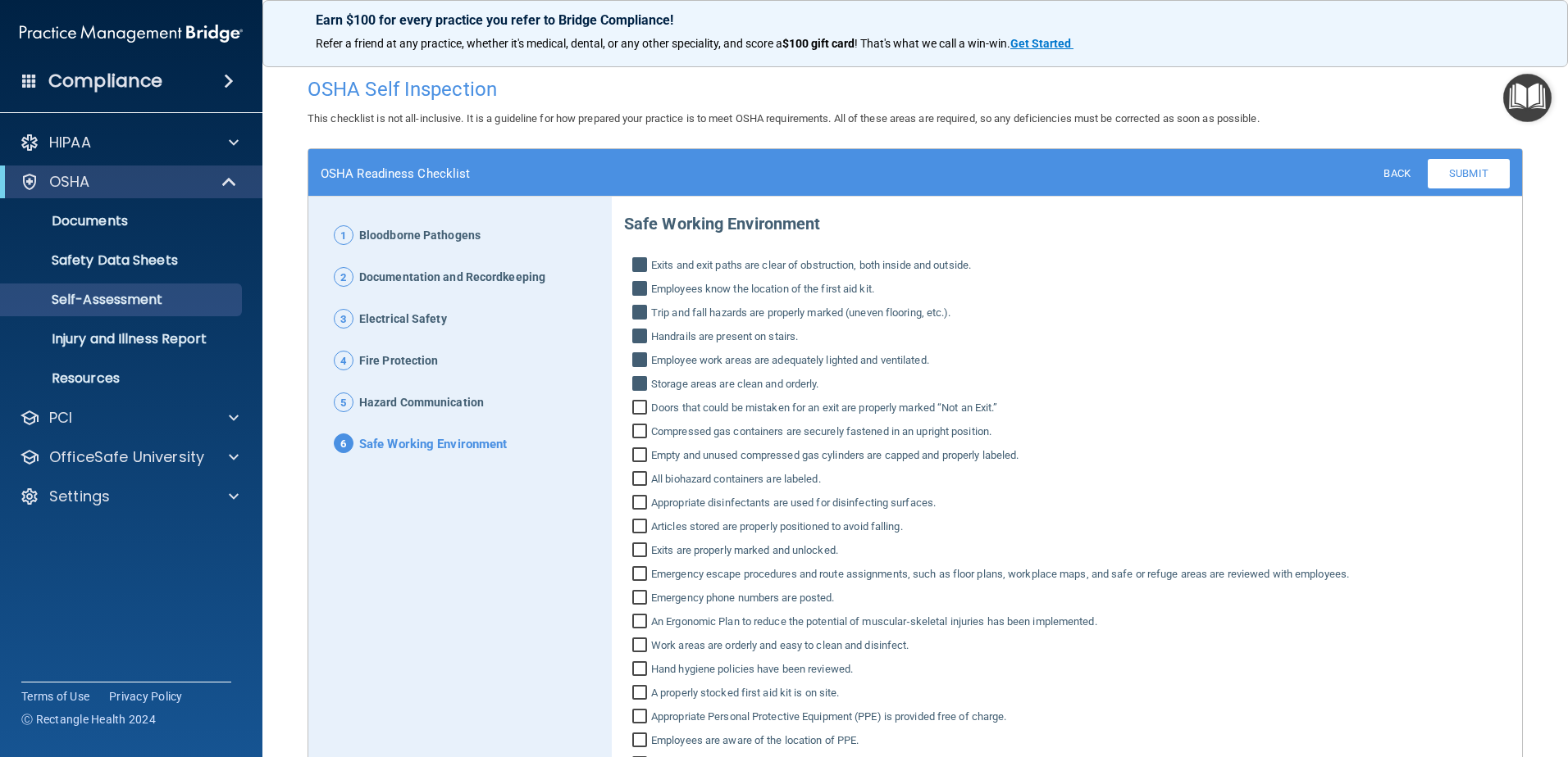
click at [635, 410] on input "Doors that could be mistaken for an exit are properly marked “Not an Exit.”" at bounding box center [642, 409] width 19 height 17
click at [634, 413] on input "Doors that could be mistaken for an exit are properly marked “Not an Exit.”" at bounding box center [642, 409] width 19 height 17
checkbox input "false"
click at [635, 428] on input "Compressed gas containers are securely fastened in an upright position." at bounding box center [642, 434] width 19 height 17
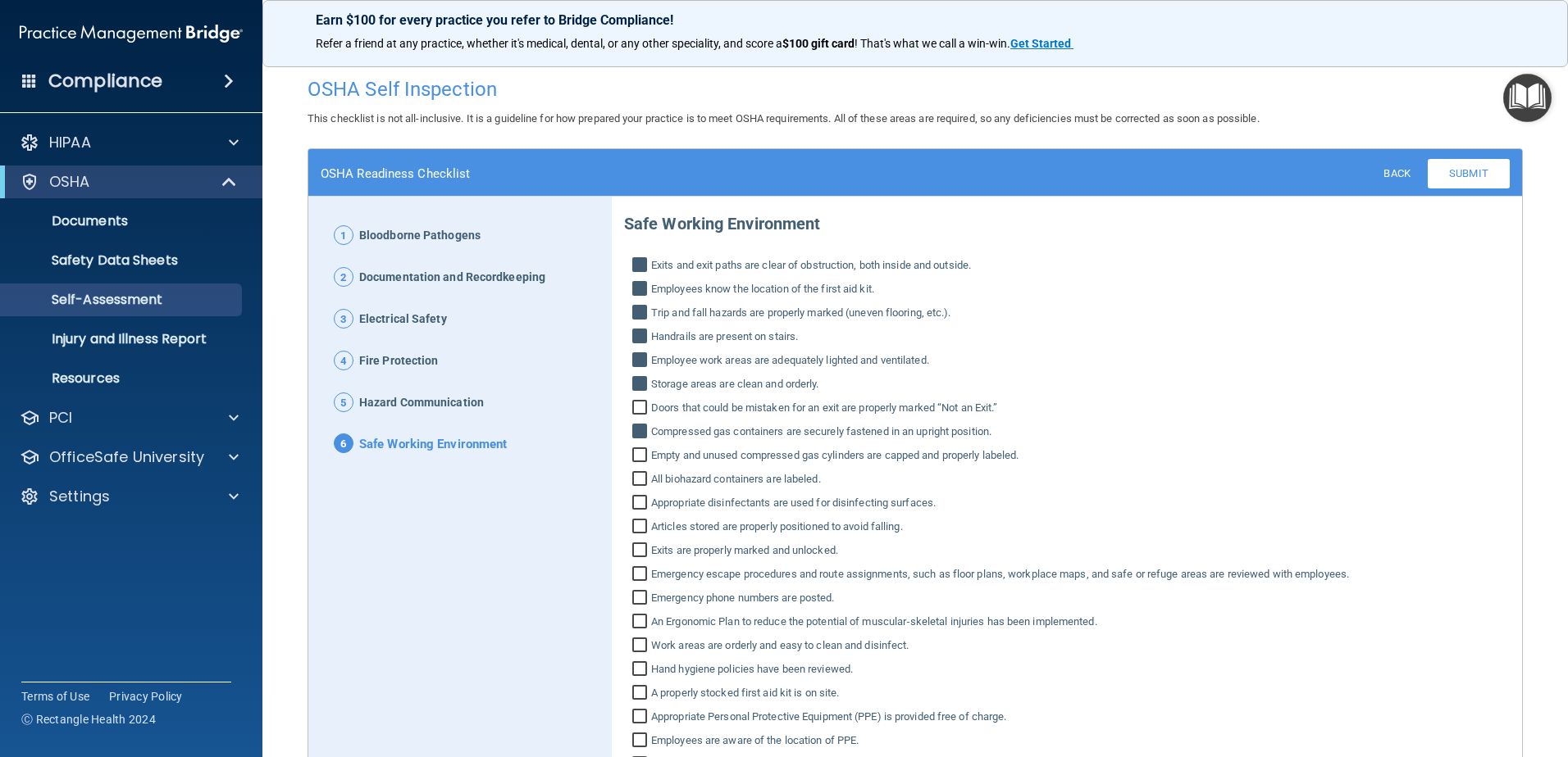
checkbox input "false"
click at [151, 342] on p "Injury and Illness Report" at bounding box center [122, 339] width 223 height 17
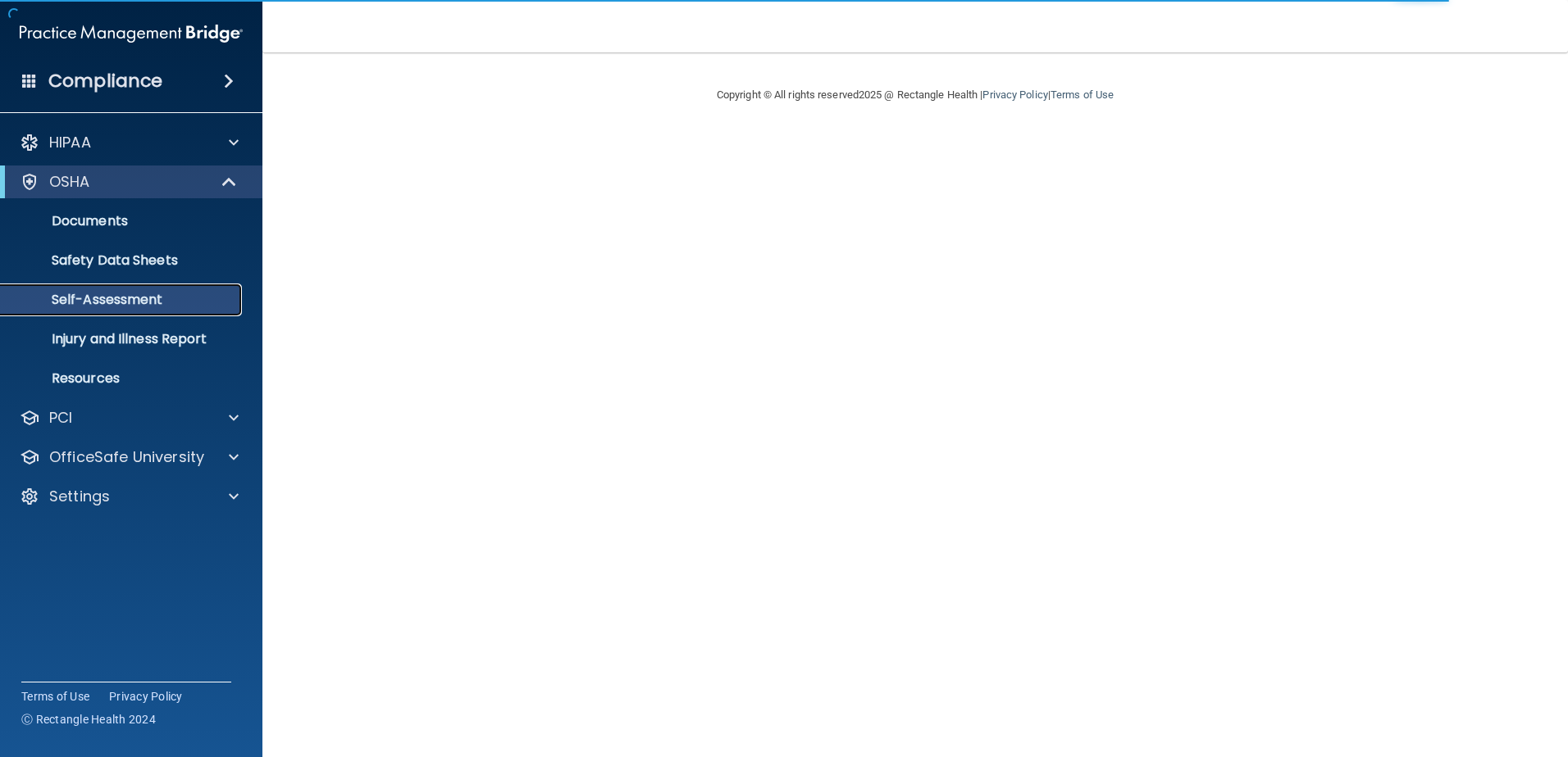
click at [127, 305] on p "Self-Assessment" at bounding box center [122, 300] width 223 height 17
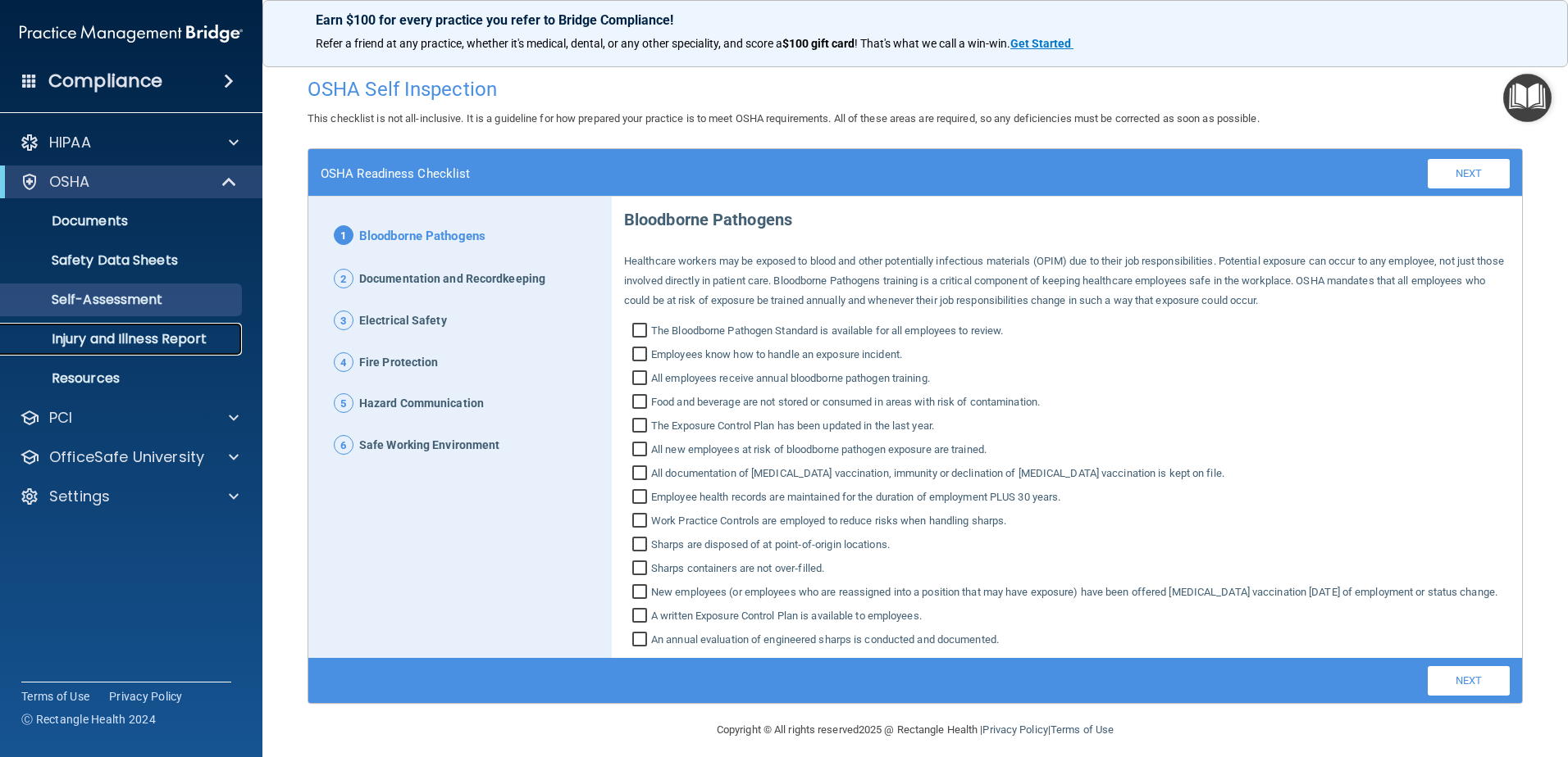
click at [90, 344] on p "Injury and Illness Report" at bounding box center [122, 339] width 223 height 17
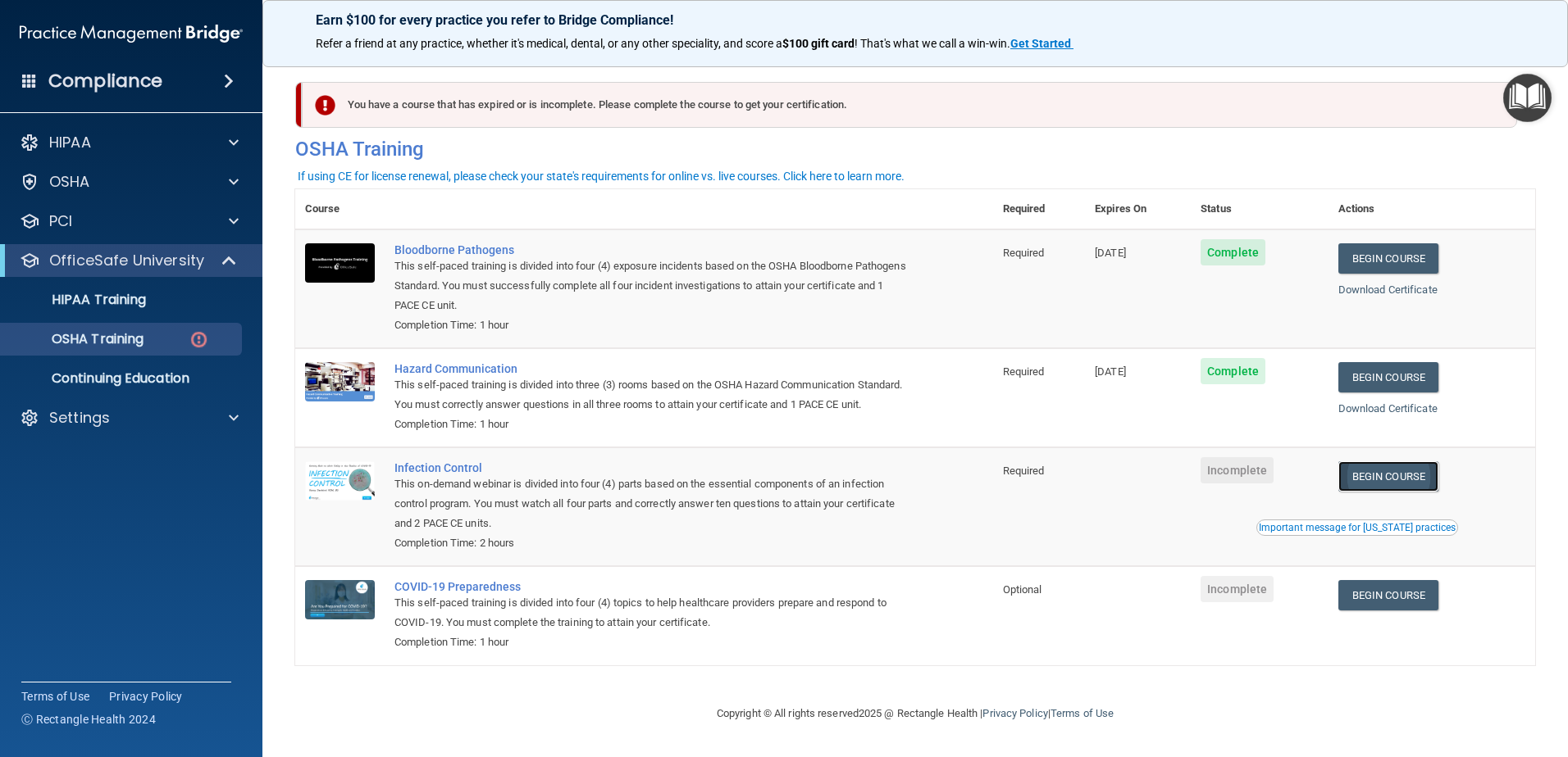
click at [1398, 492] on link "Begin Course" at bounding box center [1388, 477] width 100 height 31
